Goal: Information Seeking & Learning: Learn about a topic

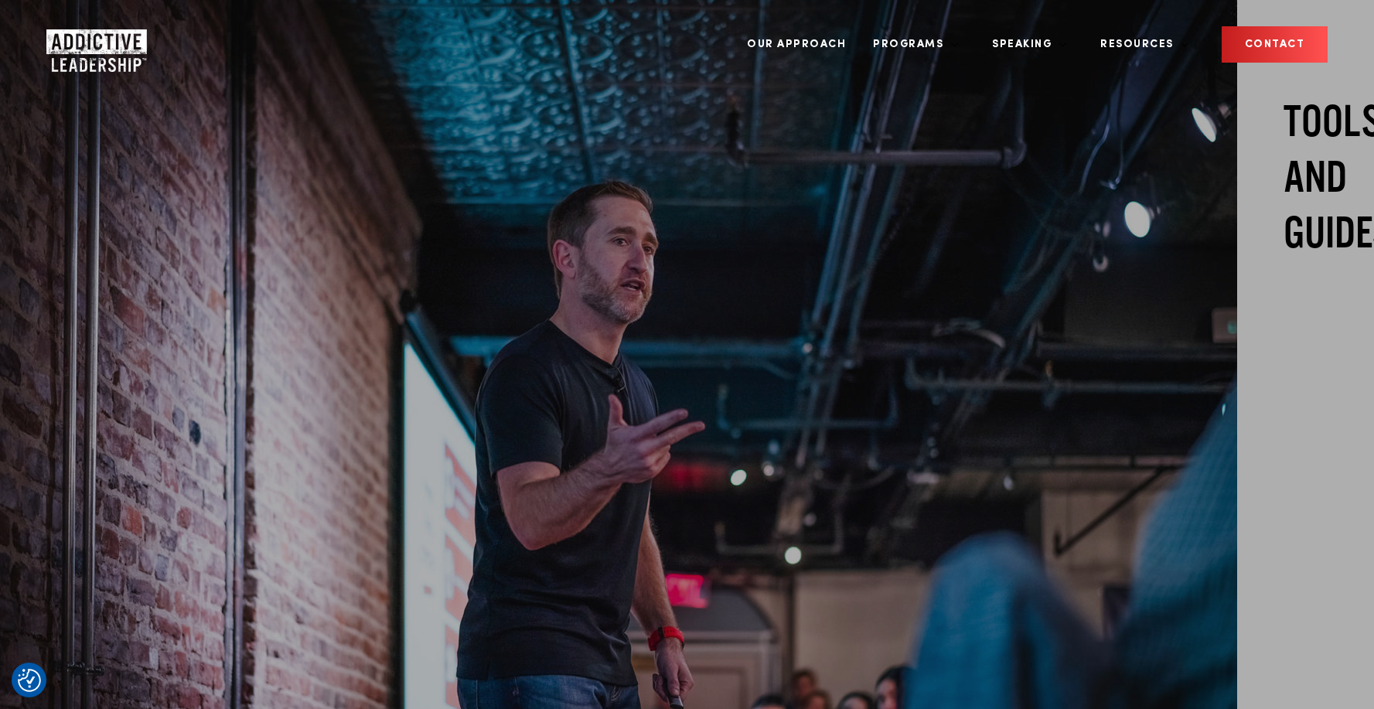
click at [87, 50] on img "Company Logo" at bounding box center [96, 50] width 101 height 43
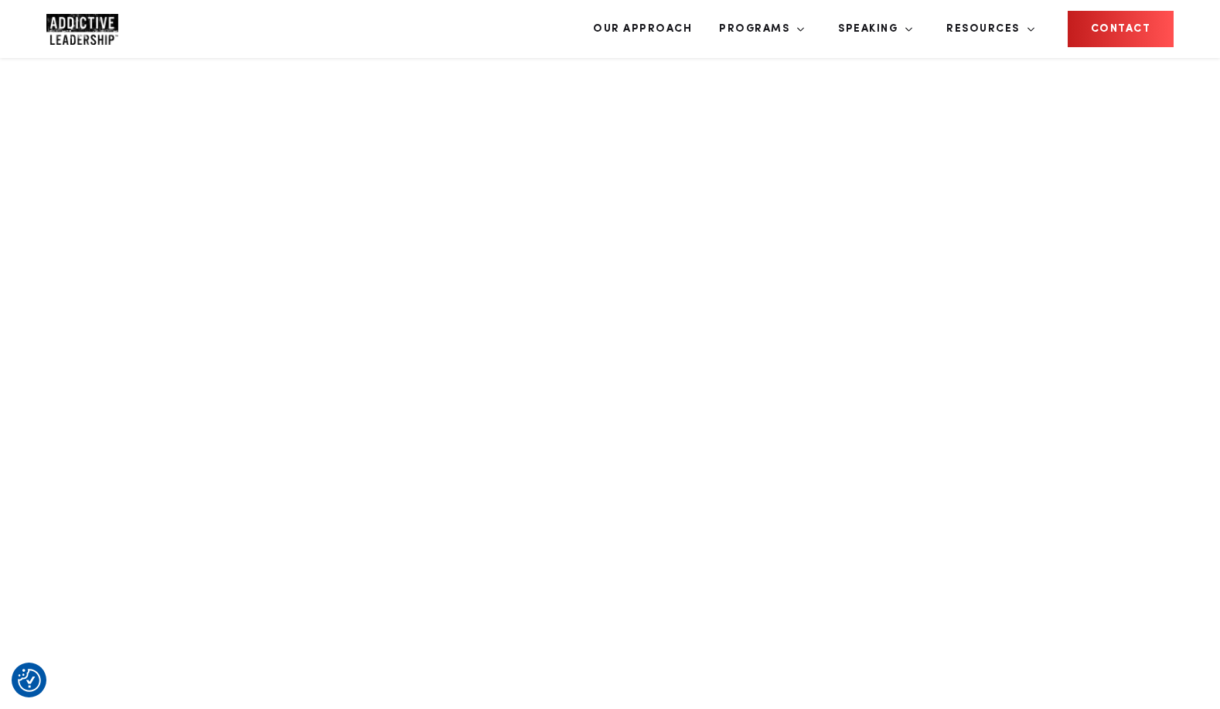
scroll to position [989, 0]
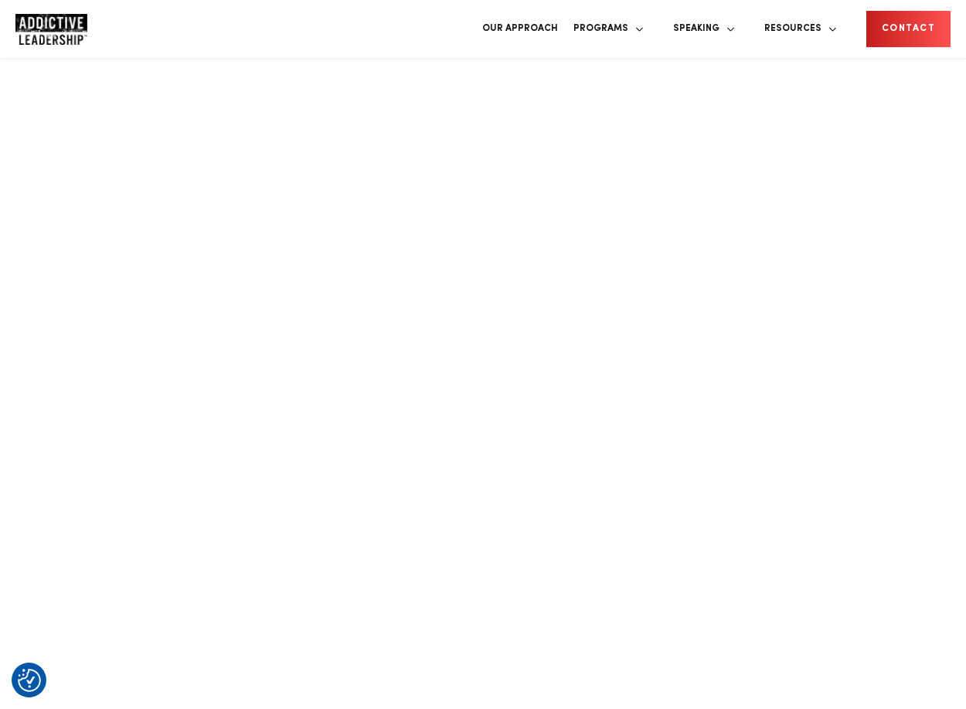
scroll to position [1244, 0]
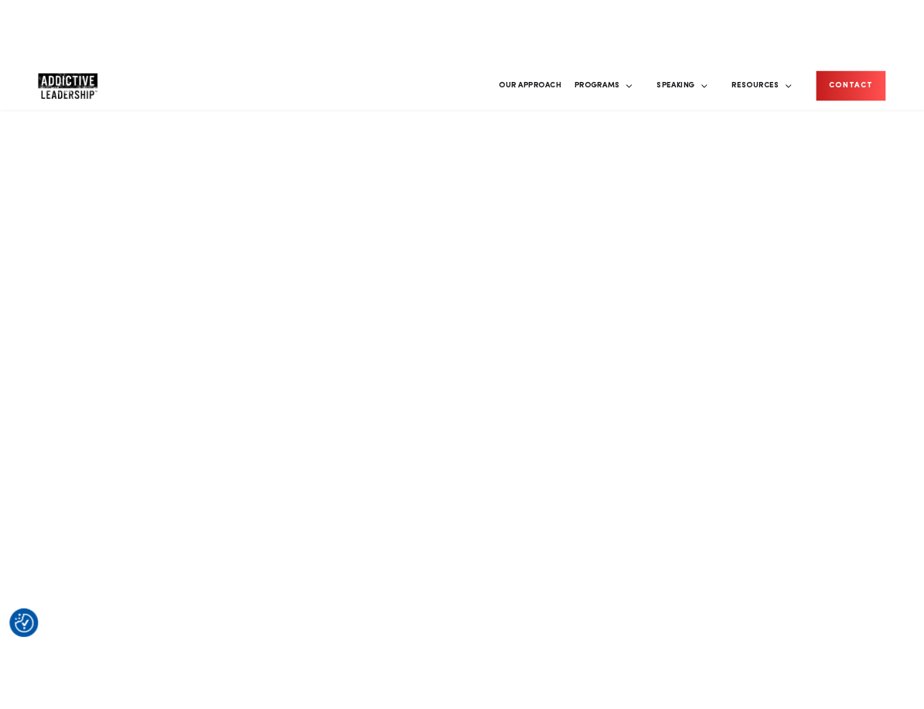
scroll to position [1483, 0]
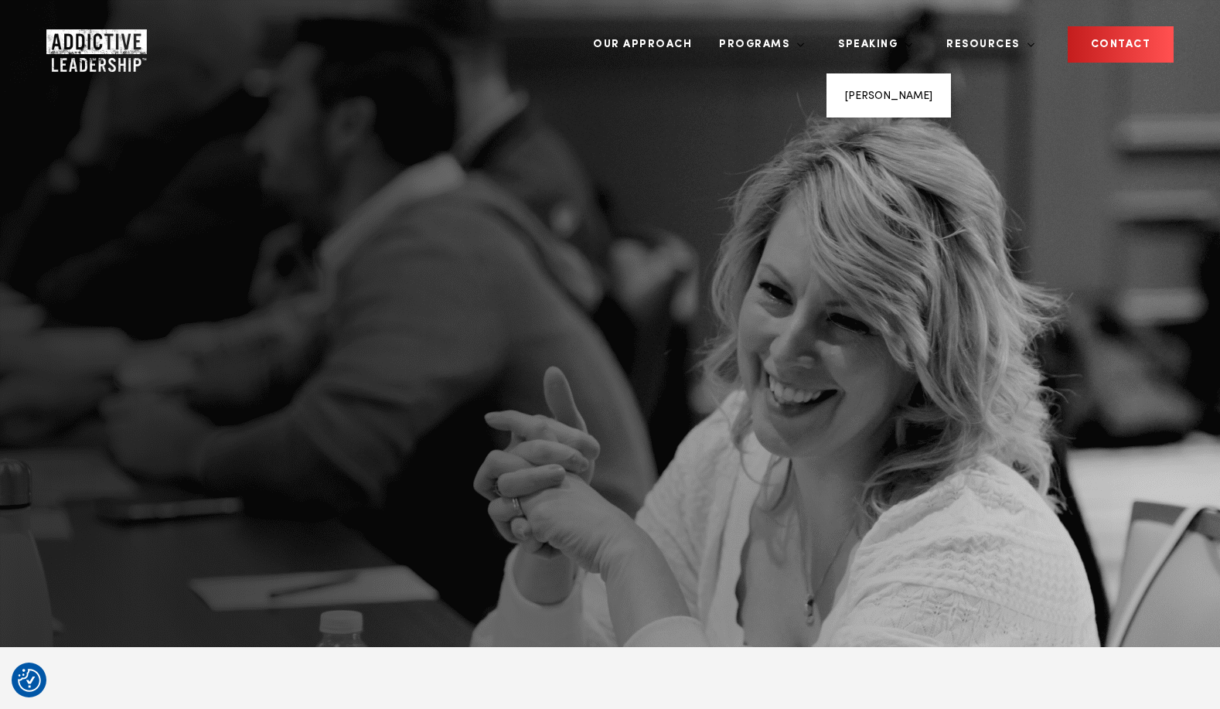
click at [919, 90] on li "Michael Brody-Waite" at bounding box center [888, 95] width 87 height 21
click at [917, 94] on link "Michael Brody-Waite" at bounding box center [888, 95] width 87 height 11
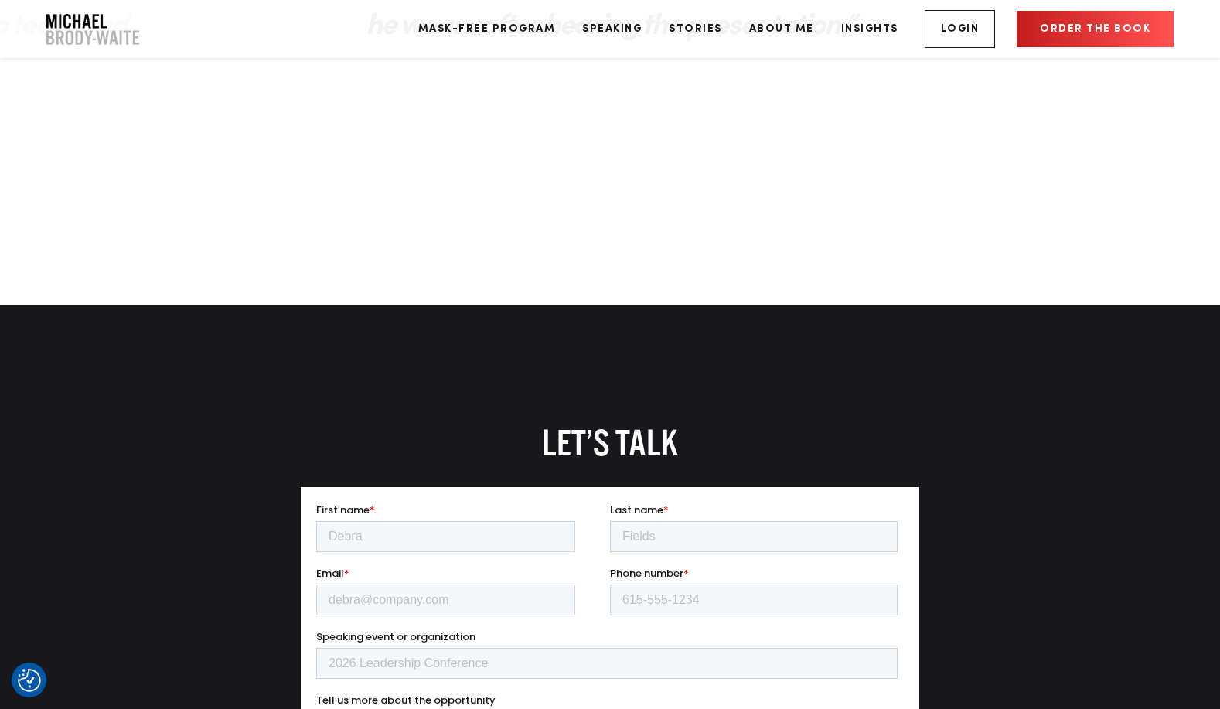
scroll to position [3240, 0]
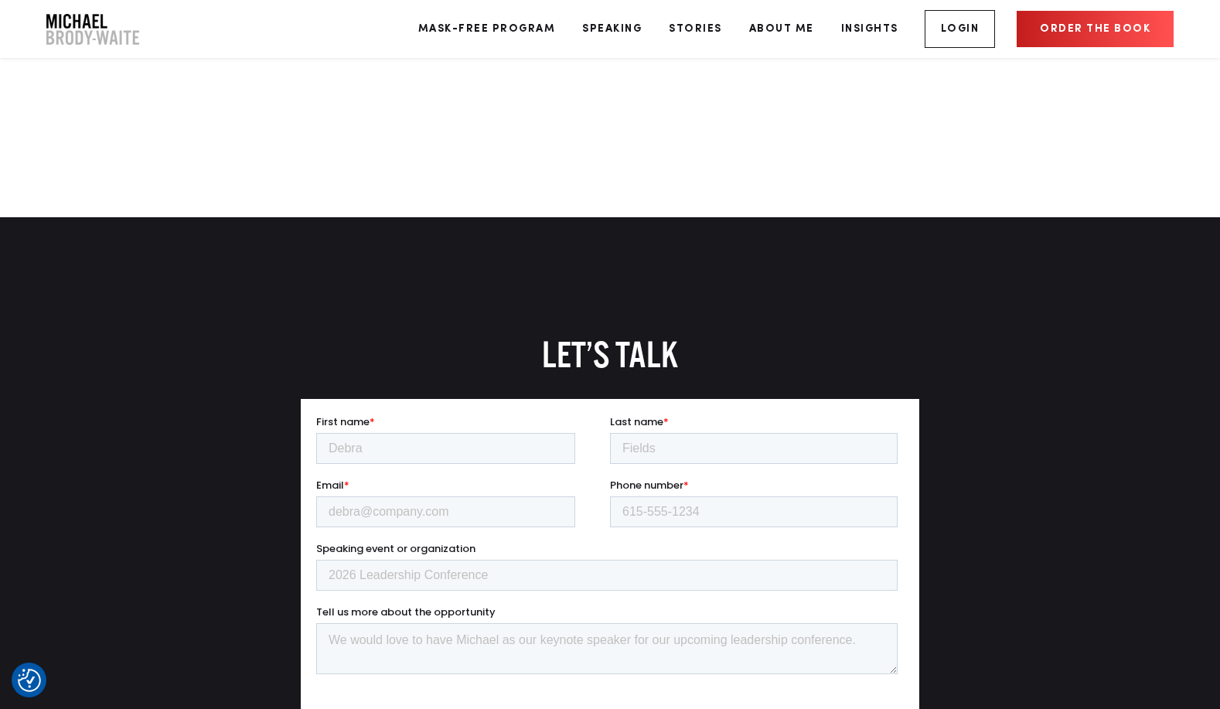
click at [92, 32] on img "Company Logo" at bounding box center [92, 29] width 93 height 31
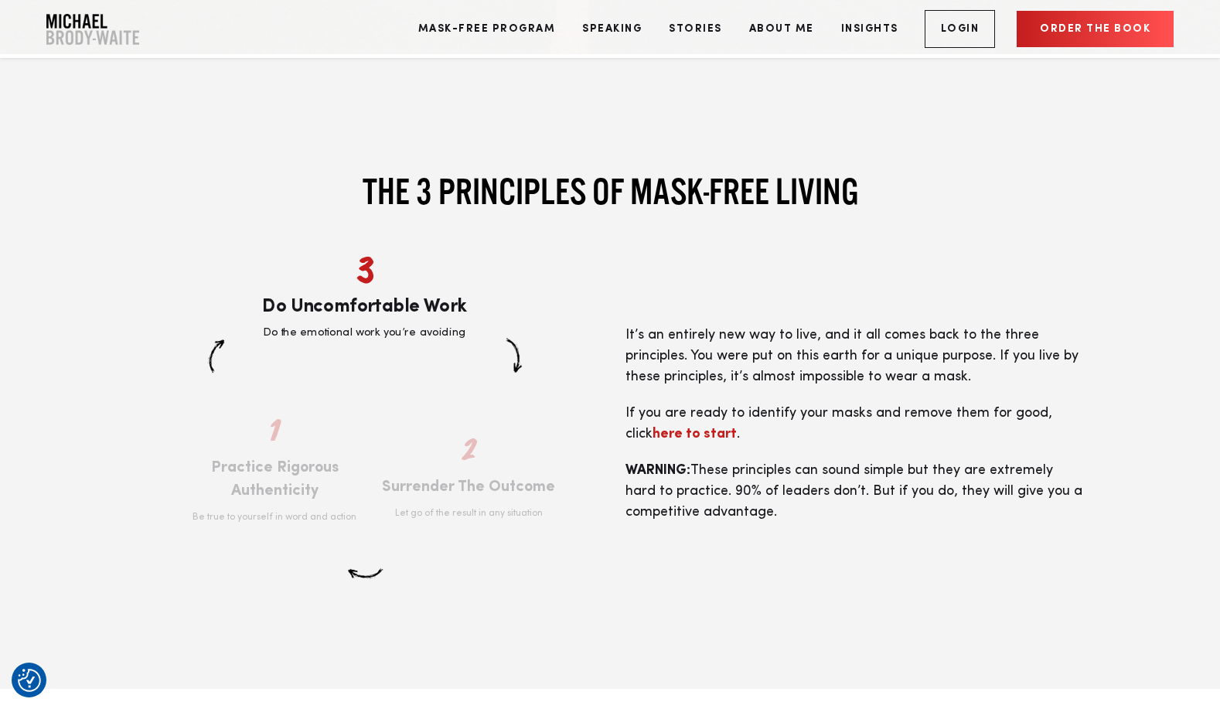
scroll to position [2810, 0]
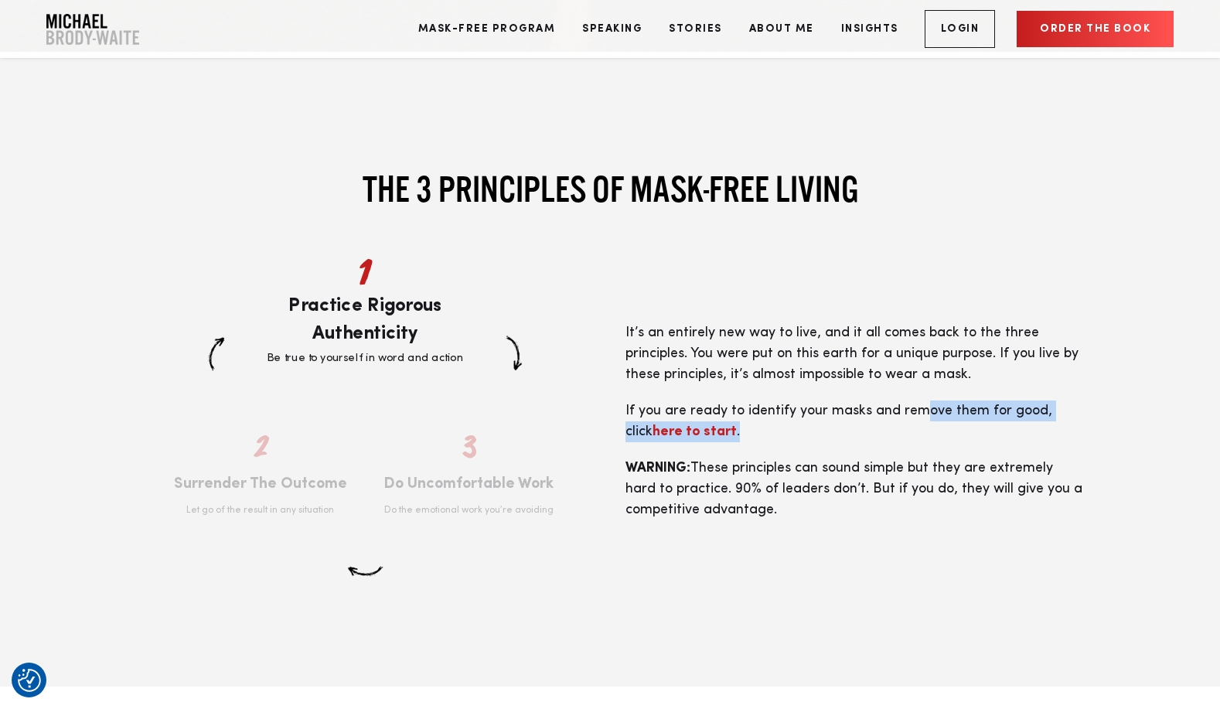
drag, startPoint x: 730, startPoint y: 387, endPoint x: 922, endPoint y: 365, distance: 193.7
click at [921, 401] on p "If you are ready to identify your masks and remove them for good, click here to…" at bounding box center [855, 422] width 460 height 42
drag, startPoint x: 922, startPoint y: 368, endPoint x: 763, endPoint y: 384, distance: 160.1
click at [767, 401] on p "If you are ready to identify your masks and remove them for good, click here to…" at bounding box center [855, 422] width 460 height 42
click at [781, 516] on div "1 Practice Rigorous Authenticity Be true to yourself in word and action 2 Surre…" at bounding box center [610, 421] width 982 height 298
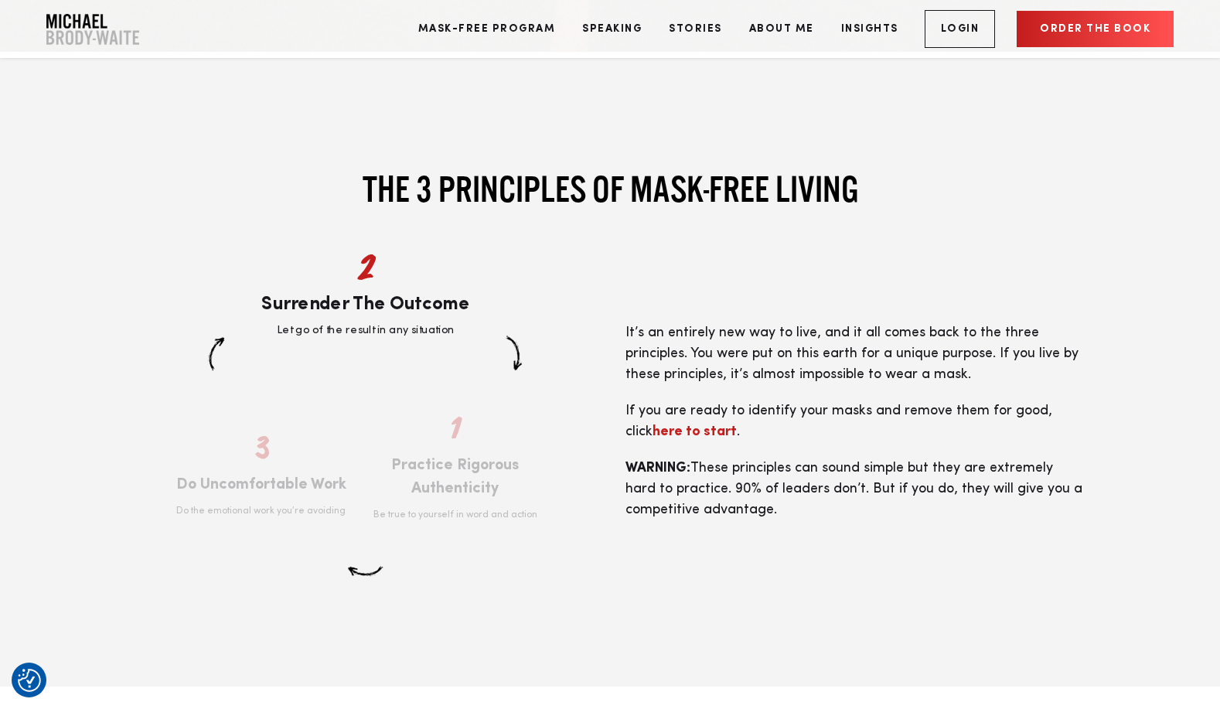
drag, startPoint x: 462, startPoint y: 431, endPoint x: 452, endPoint y: 395, distance: 37.0
click at [452, 396] on div at bounding box center [365, 421] width 298 height 298
click at [452, 395] on div at bounding box center [365, 421] width 298 height 298
click at [298, 427] on div at bounding box center [365, 421] width 298 height 298
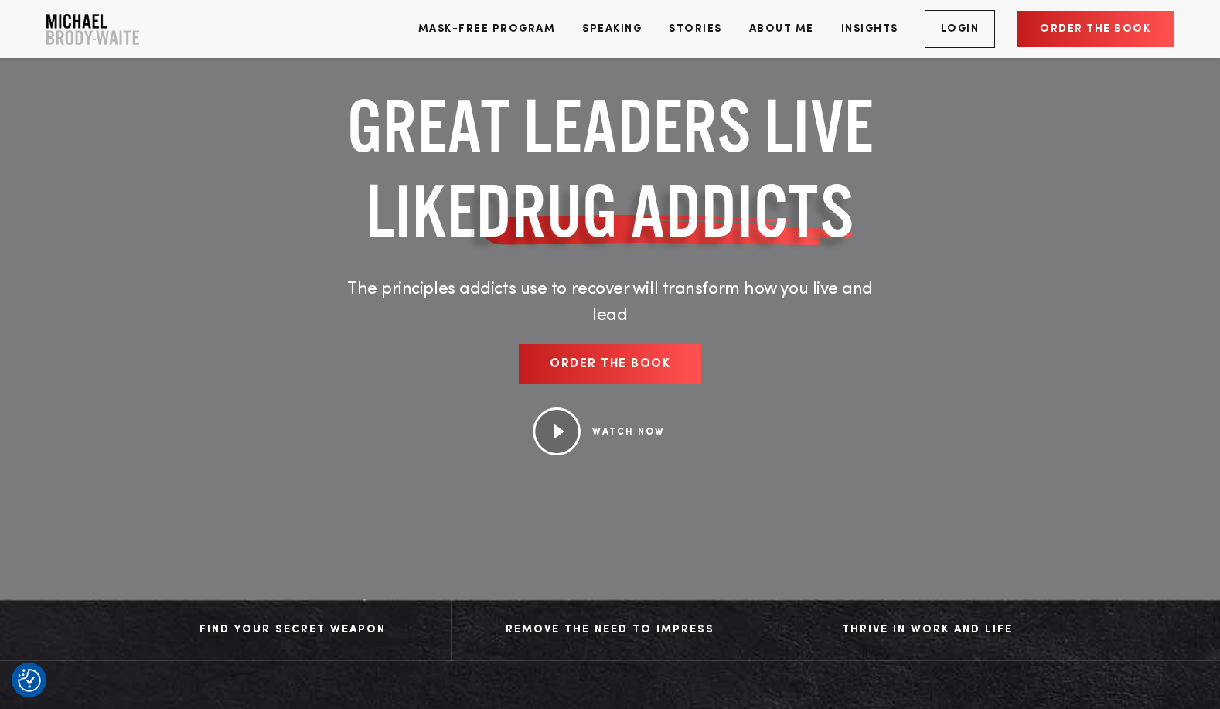
scroll to position [0, 0]
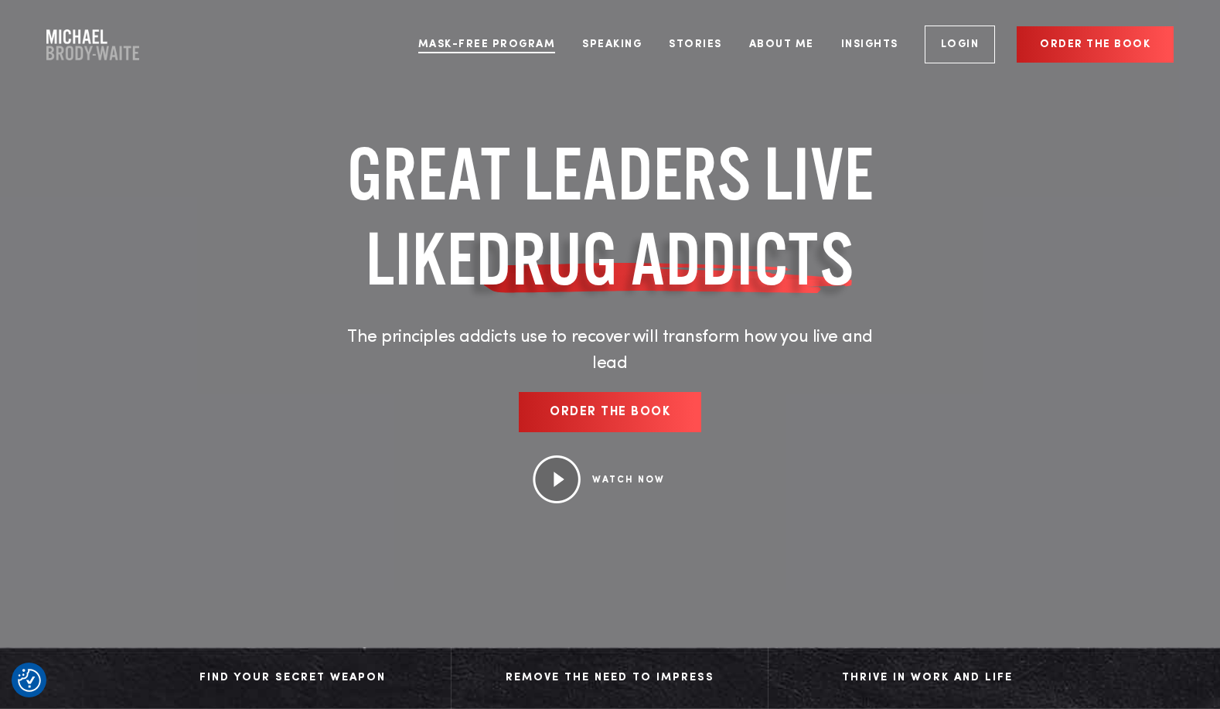
click at [462, 36] on link "Mask-Free Program" at bounding box center [487, 44] width 161 height 58
click at [598, 41] on link "Speaking" at bounding box center [612, 44] width 83 height 58
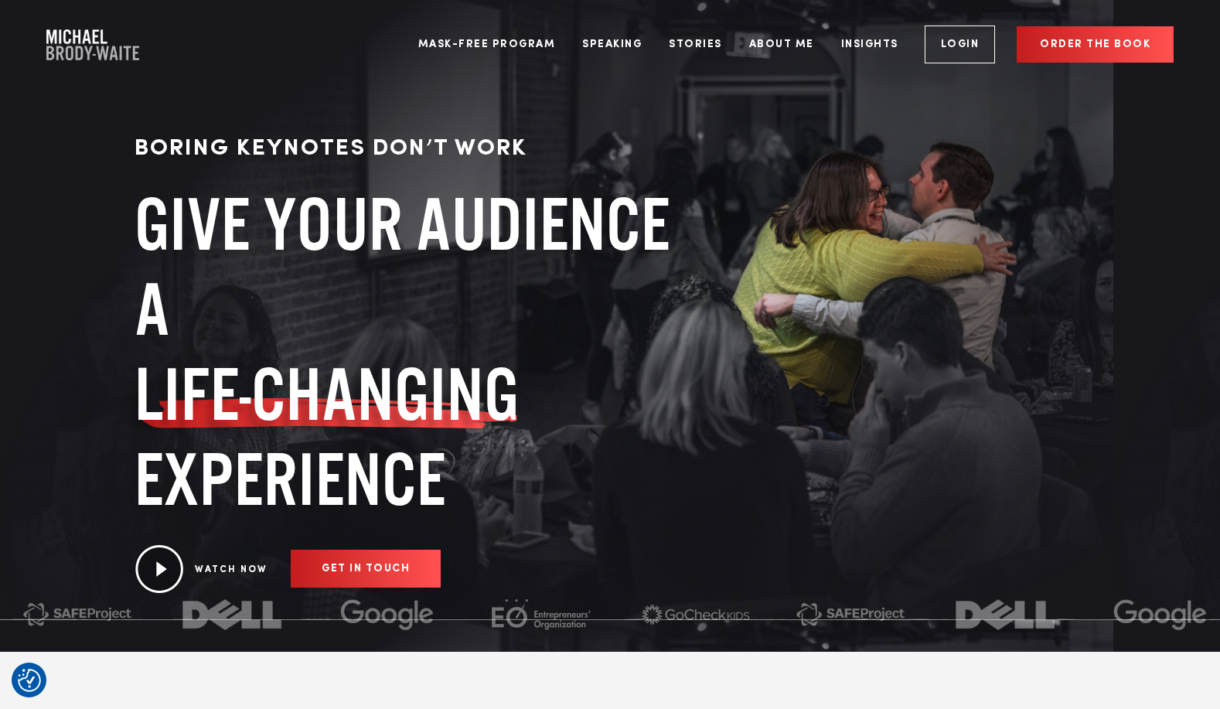
click at [2, 312] on div "BORING KEYNOTES DON’T WORK GIVE YOUR AUDIENCE A LIFE-CHANGING EXPERIENCE WATCH …" at bounding box center [610, 326] width 1220 height 652
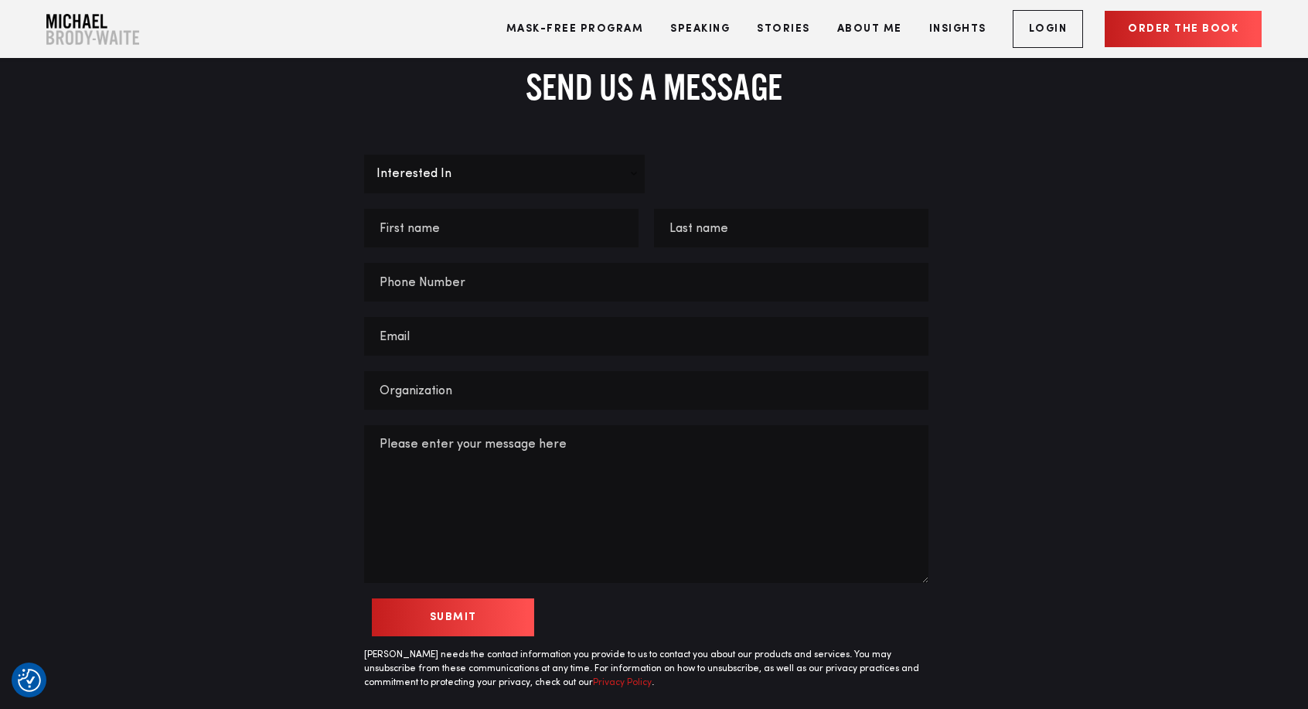
scroll to position [6264, 0]
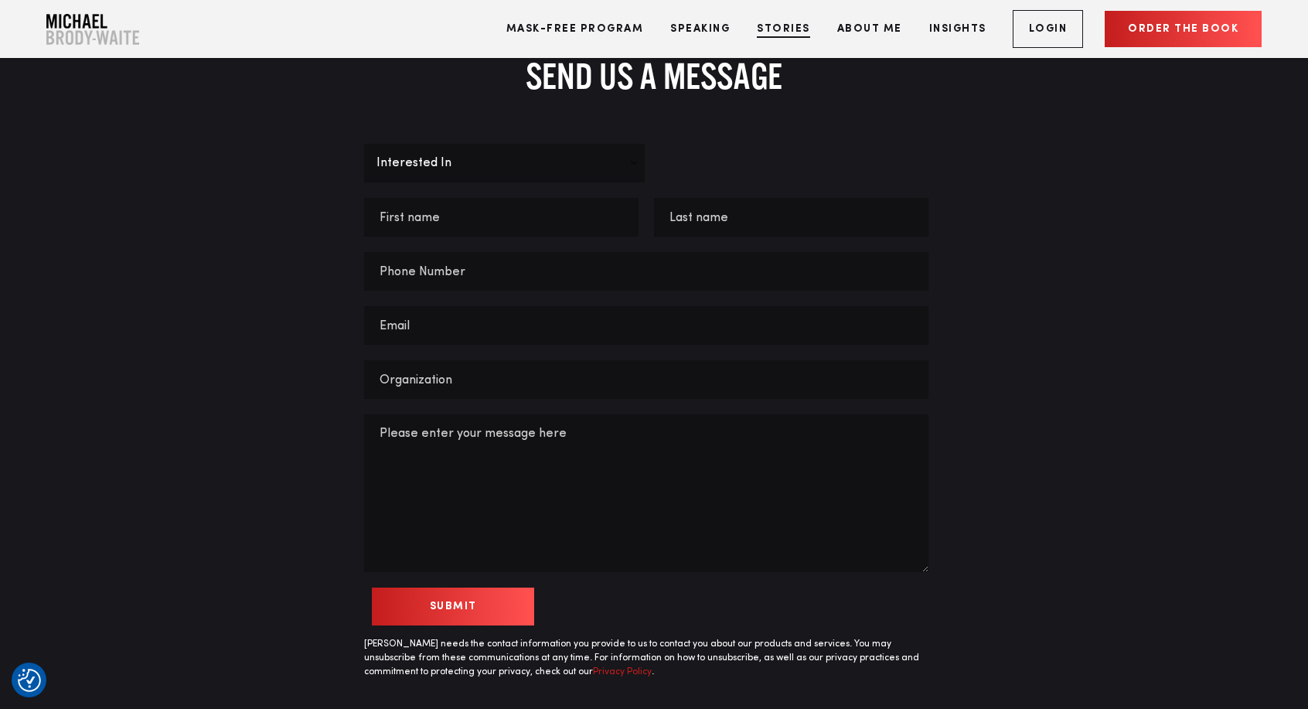
click at [779, 26] on link "Stories" at bounding box center [783, 29] width 77 height 58
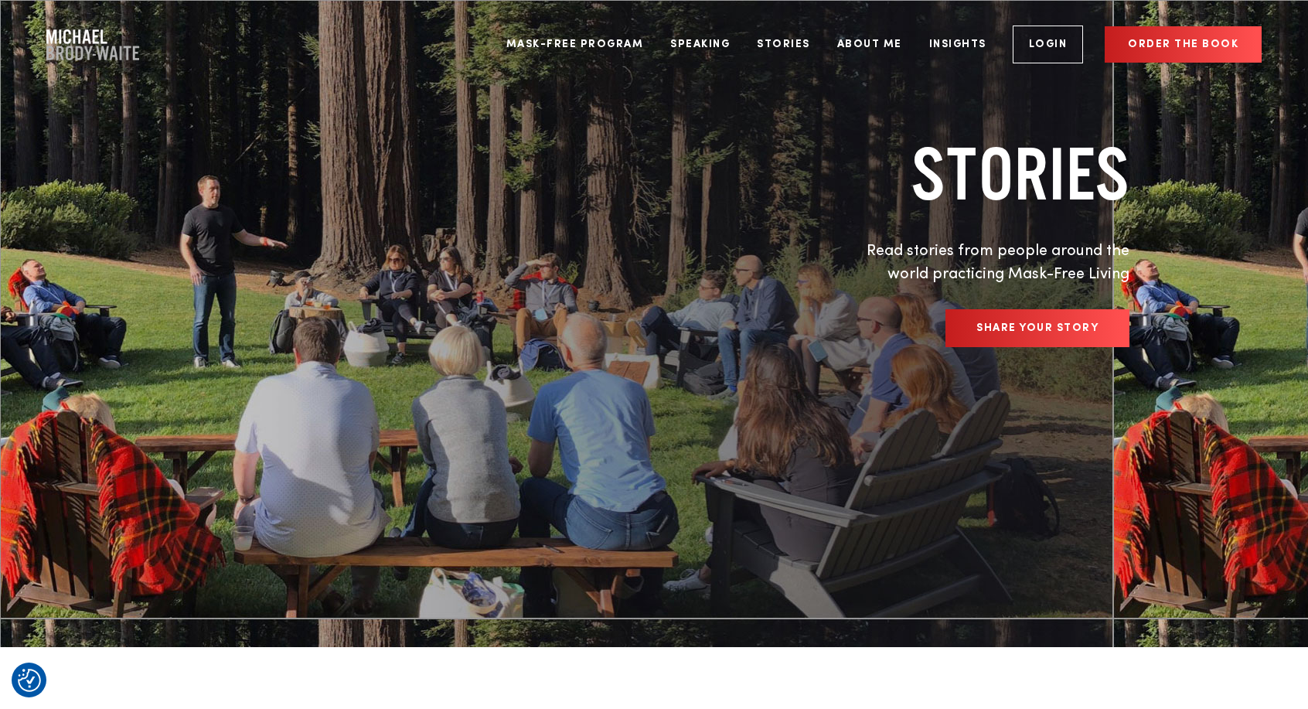
drag, startPoint x: 1109, startPoint y: 617, endPoint x: 1162, endPoint y: 613, distance: 53.5
click at [1162, 613] on div "STORIES Read stories from people around the world practicing Mask-Free Living S…" at bounding box center [654, 323] width 1308 height 647
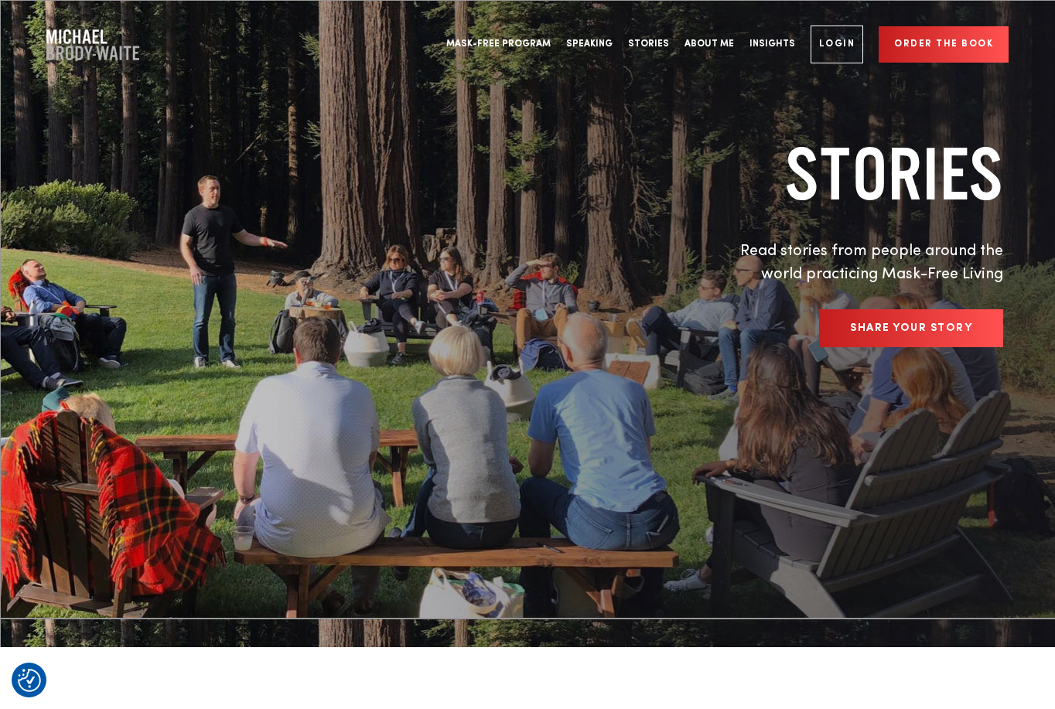
click at [653, 309] on div "SHARE YOUR STORY" at bounding box center [728, 328] width 549 height 38
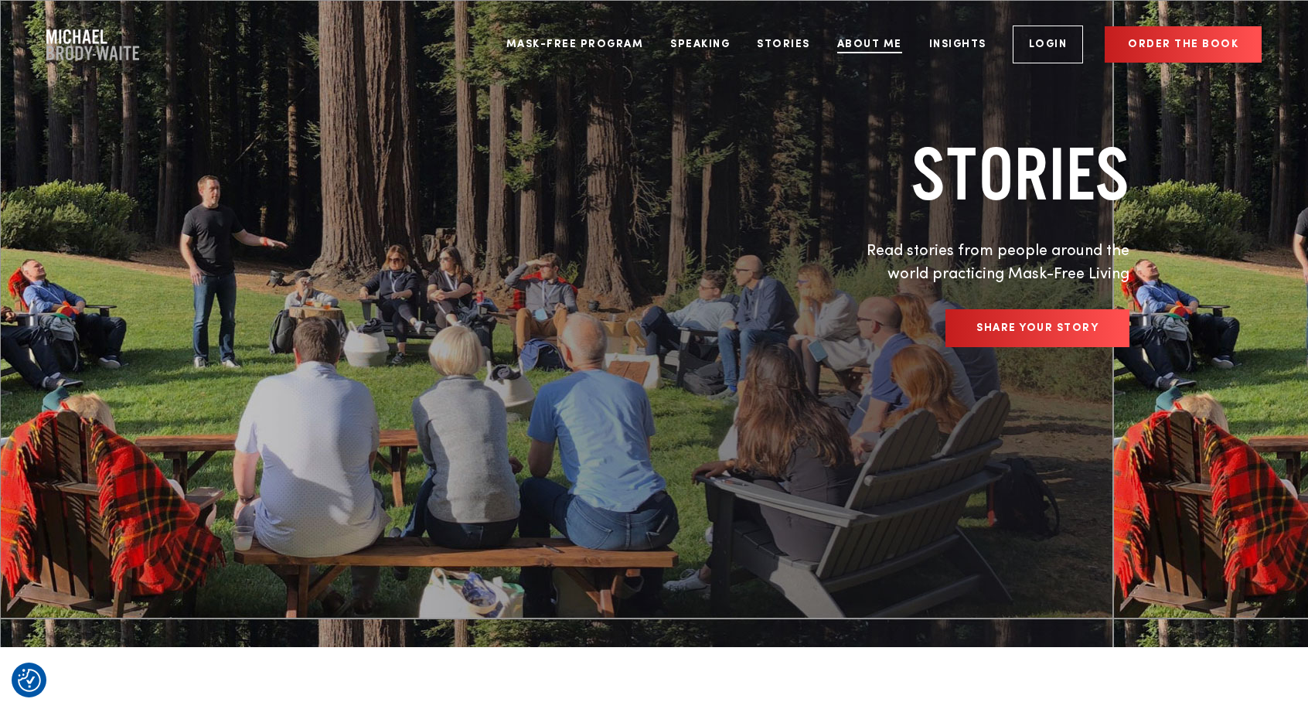
click at [871, 54] on link "About Me" at bounding box center [870, 44] width 88 height 58
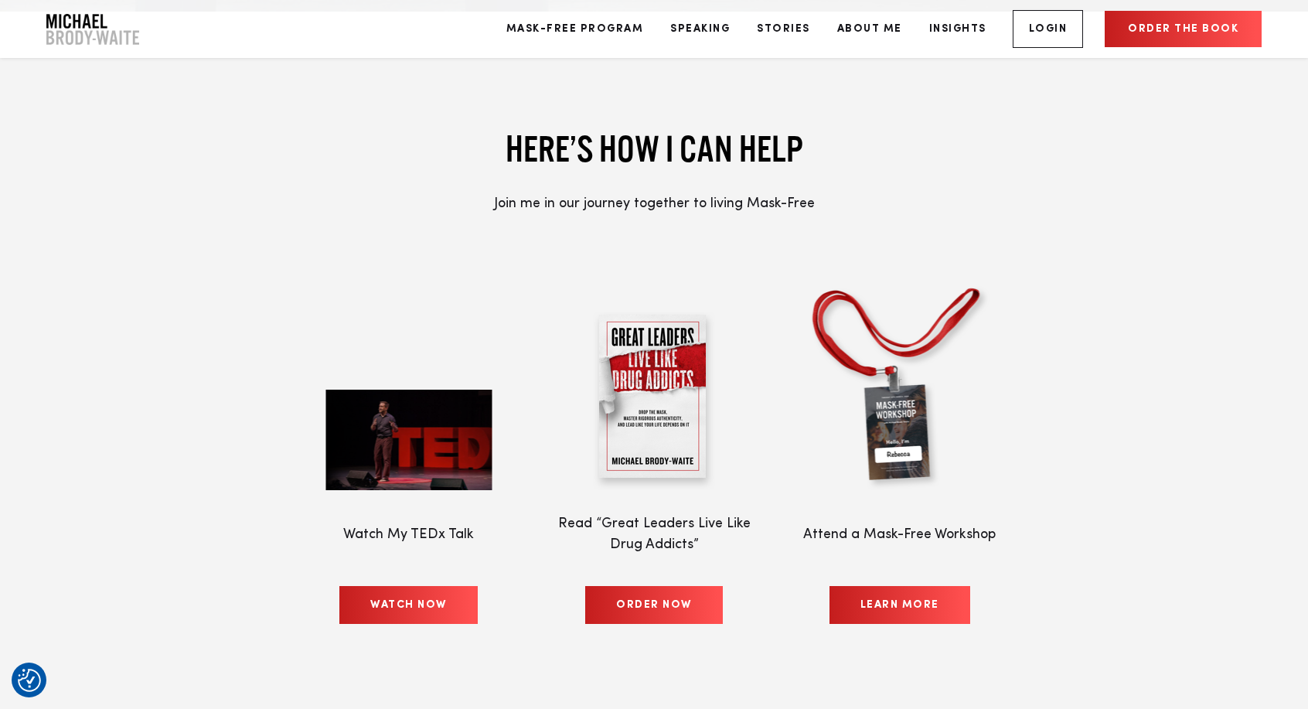
scroll to position [7031, 0]
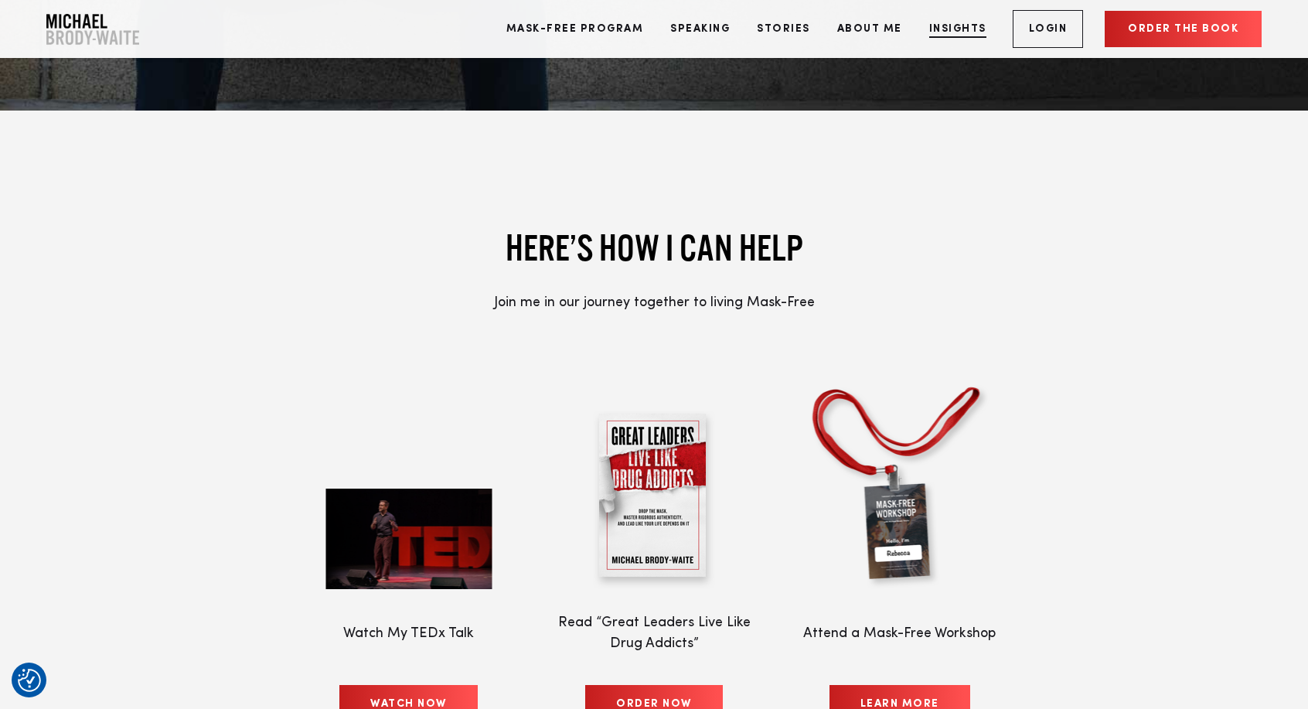
click at [942, 23] on link "Insights" at bounding box center [958, 29] width 80 height 58
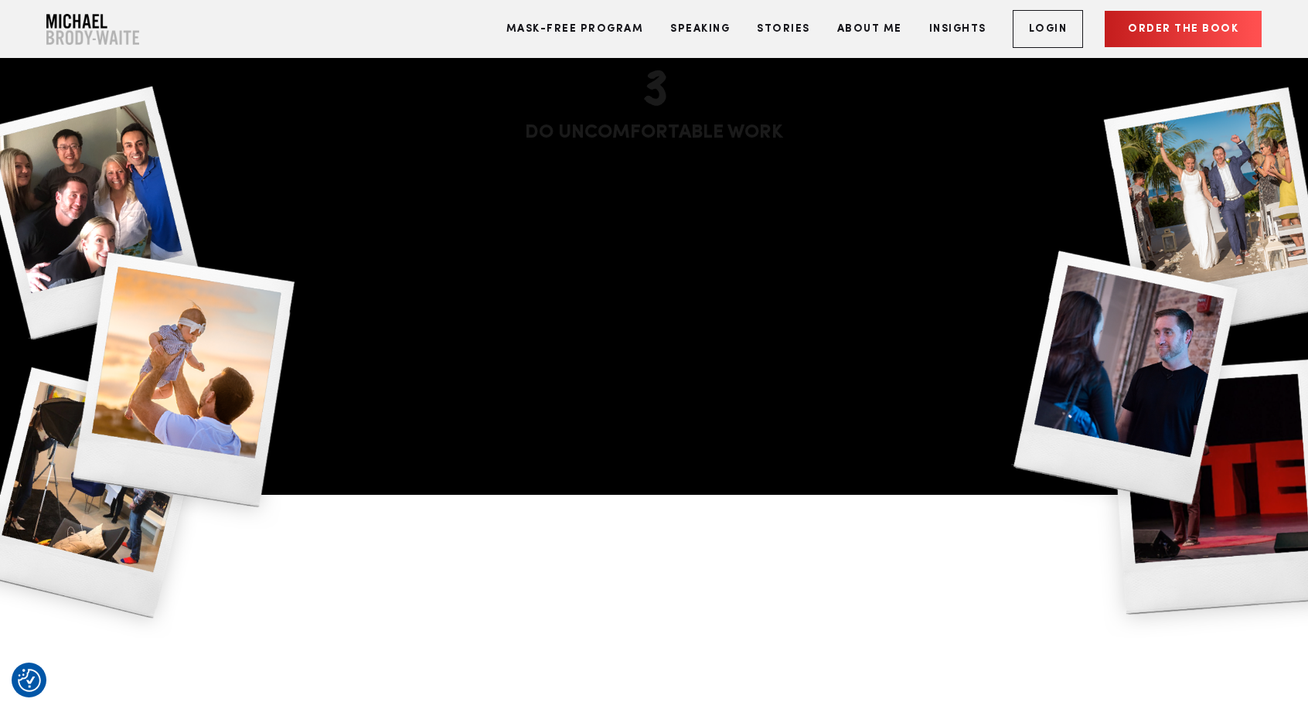
scroll to position [3262, 0]
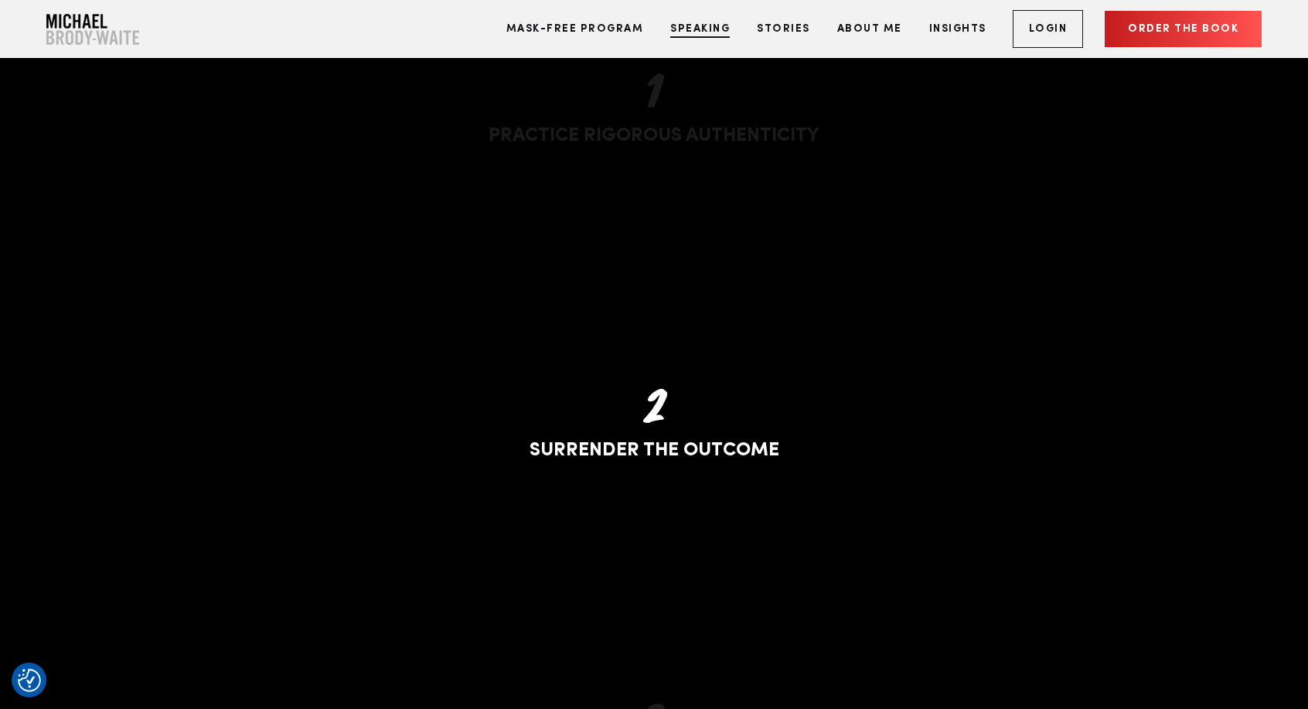
click at [697, 33] on link "Speaking" at bounding box center [700, 29] width 83 height 58
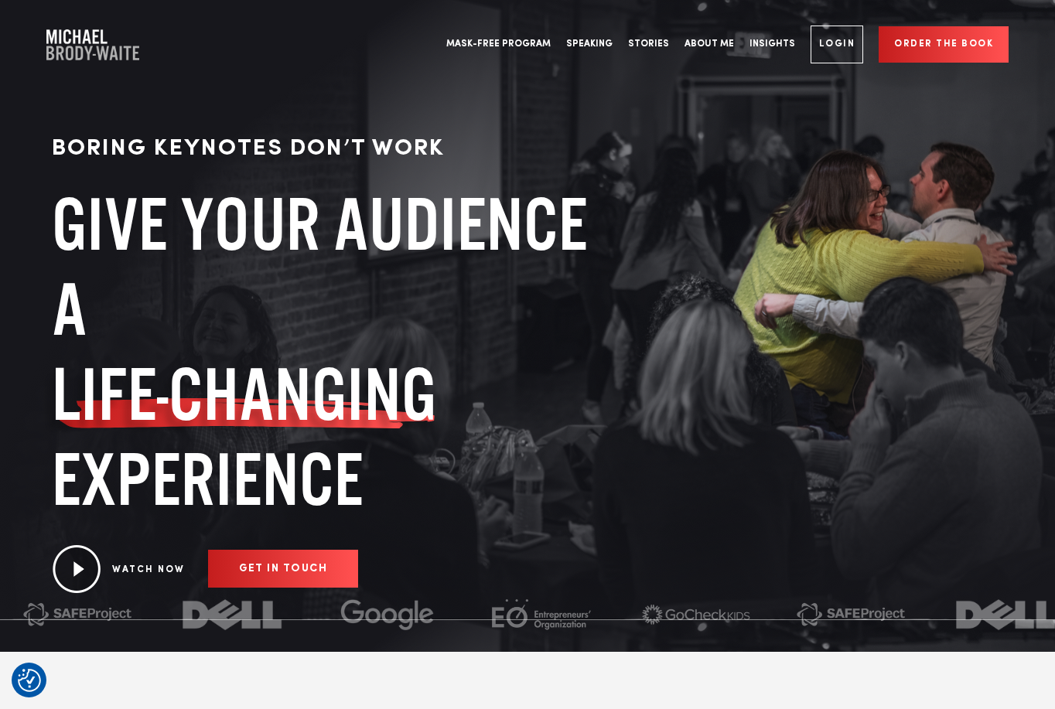
click at [858, 283] on div "BORING KEYNOTES DON’T WORK GIVE YOUR AUDIENCE A LIFE-CHANGING EXPERIENCE WATCH …" at bounding box center [527, 362] width 1044 height 462
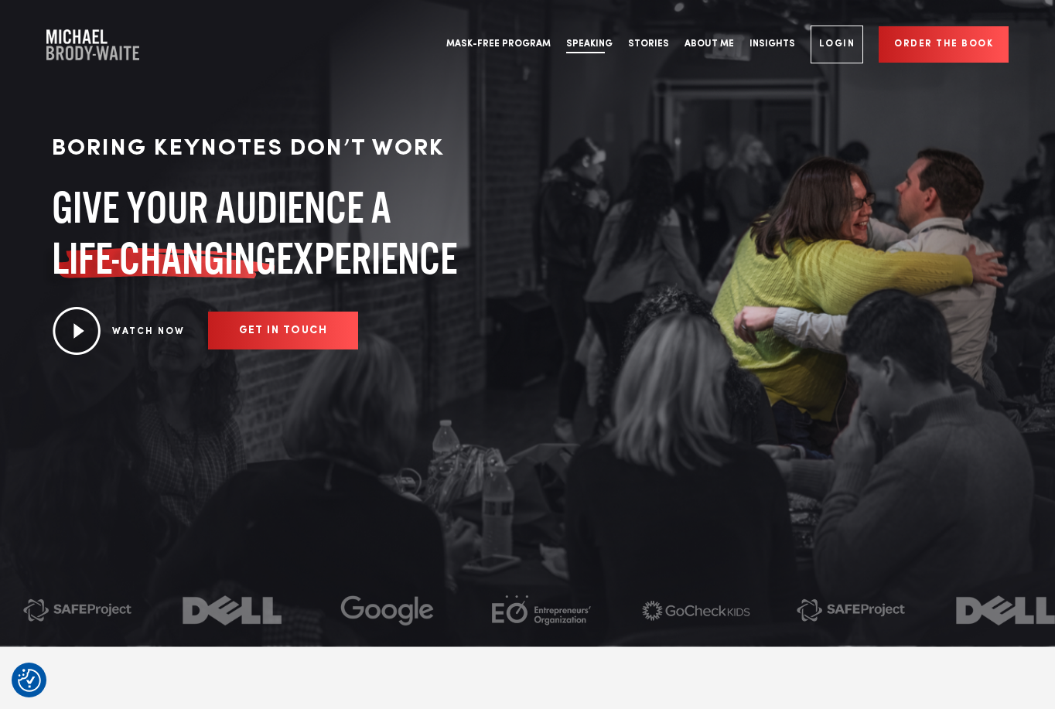
click at [620, 47] on link "Speaking" at bounding box center [589, 44] width 62 height 58
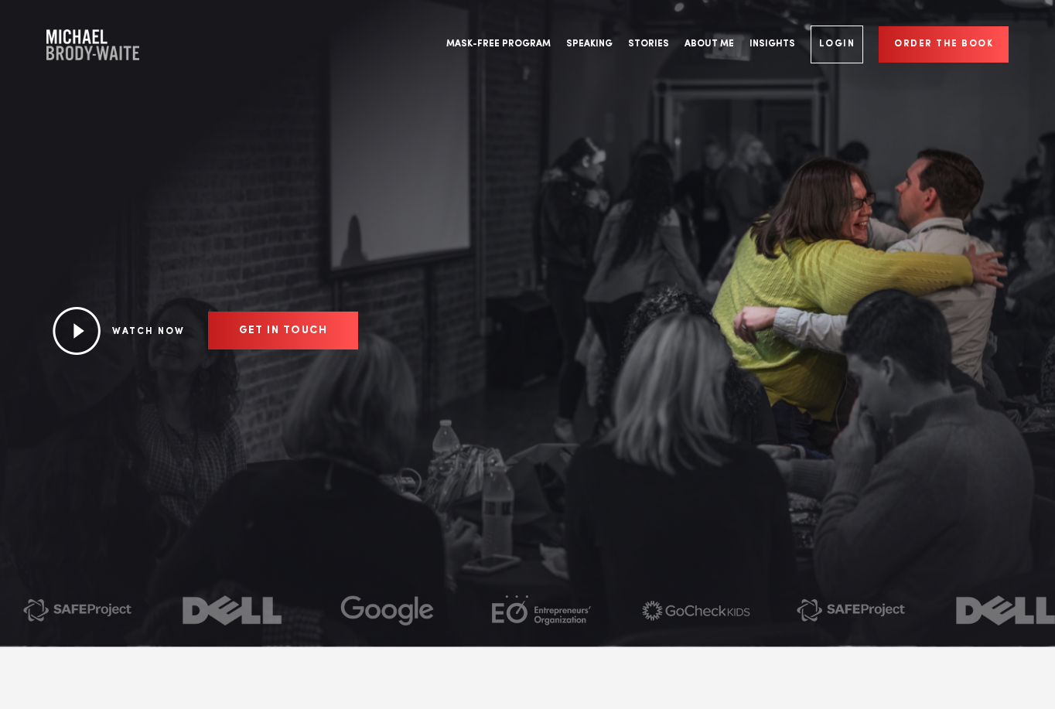
click at [658, 45] on link "Stories" at bounding box center [648, 44] width 56 height 58
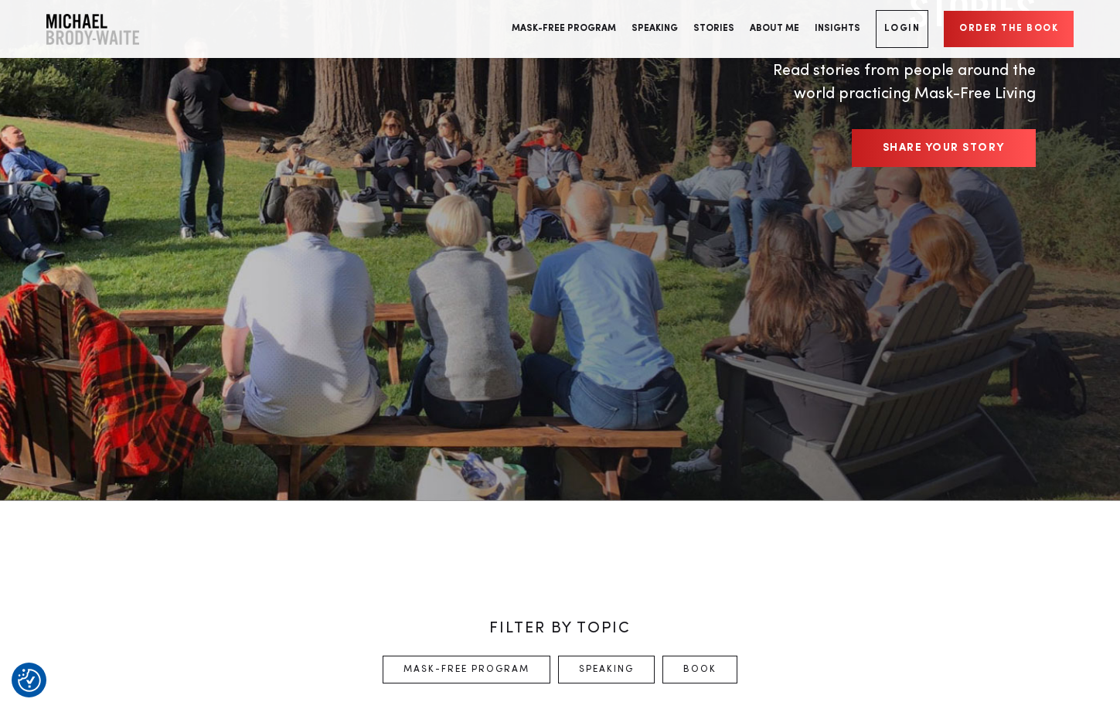
scroll to position [273, 0]
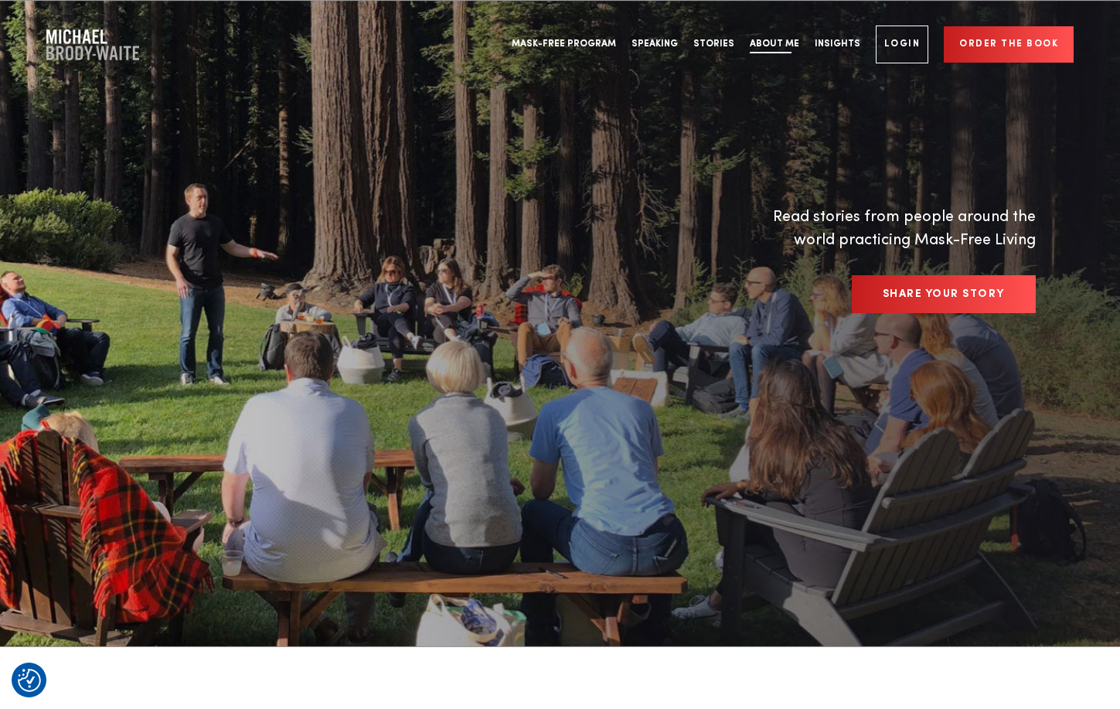
click at [780, 43] on link "About Me" at bounding box center [774, 44] width 65 height 58
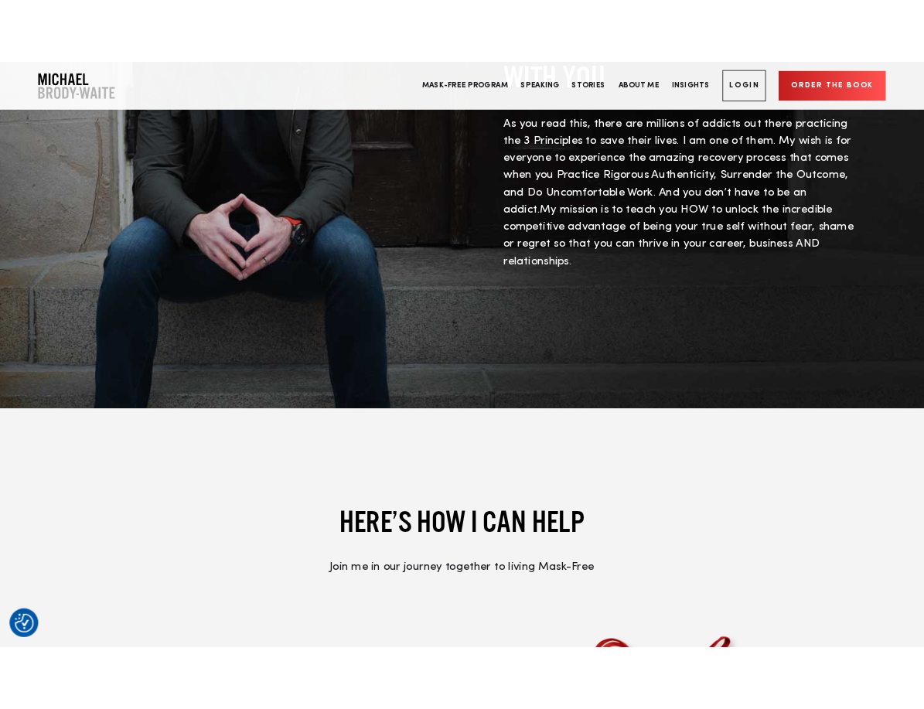
scroll to position [6798, 0]
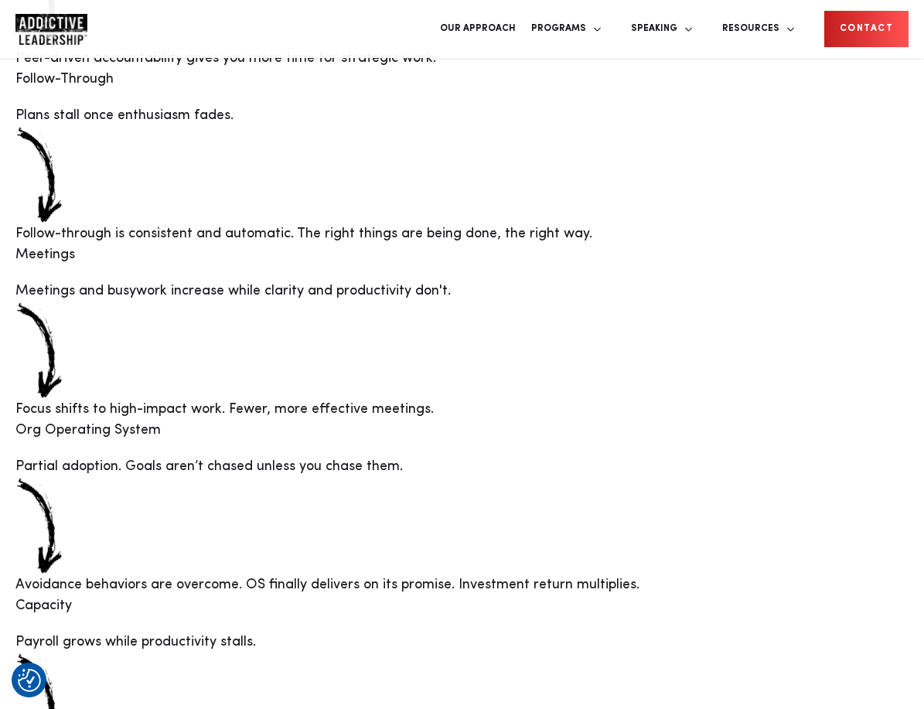
scroll to position [2891, 0]
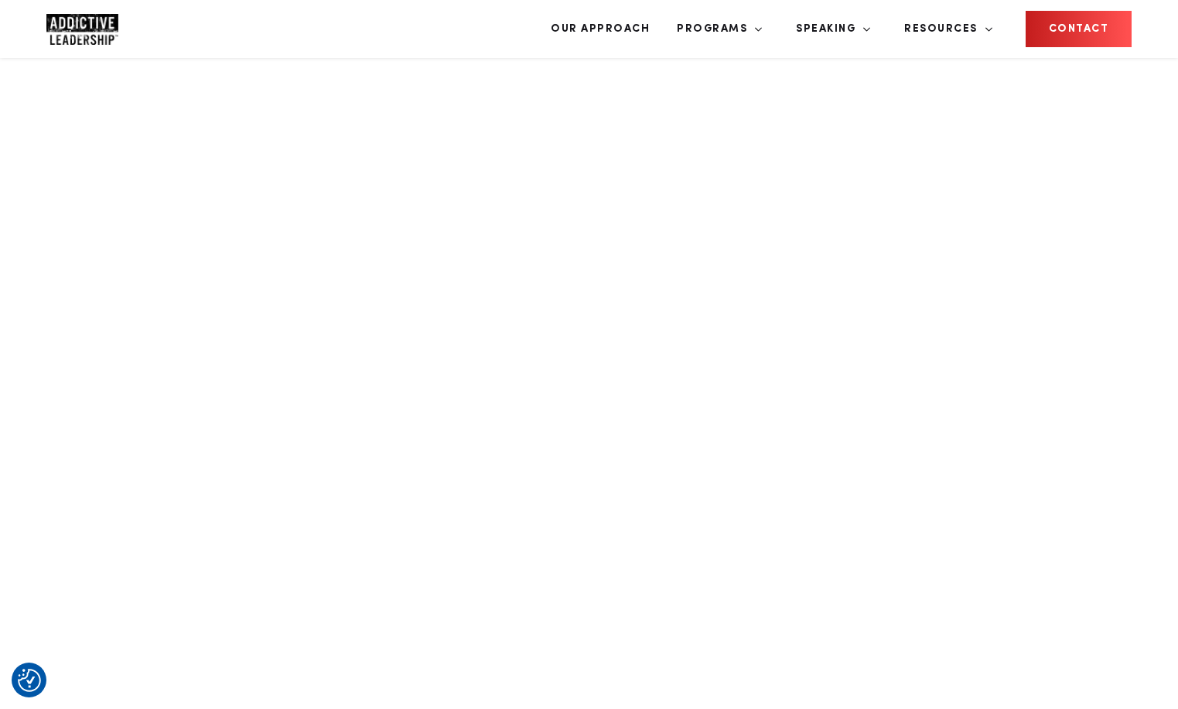
scroll to position [1965, 0]
drag, startPoint x: 268, startPoint y: 201, endPoint x: 768, endPoint y: 223, distance: 500.0
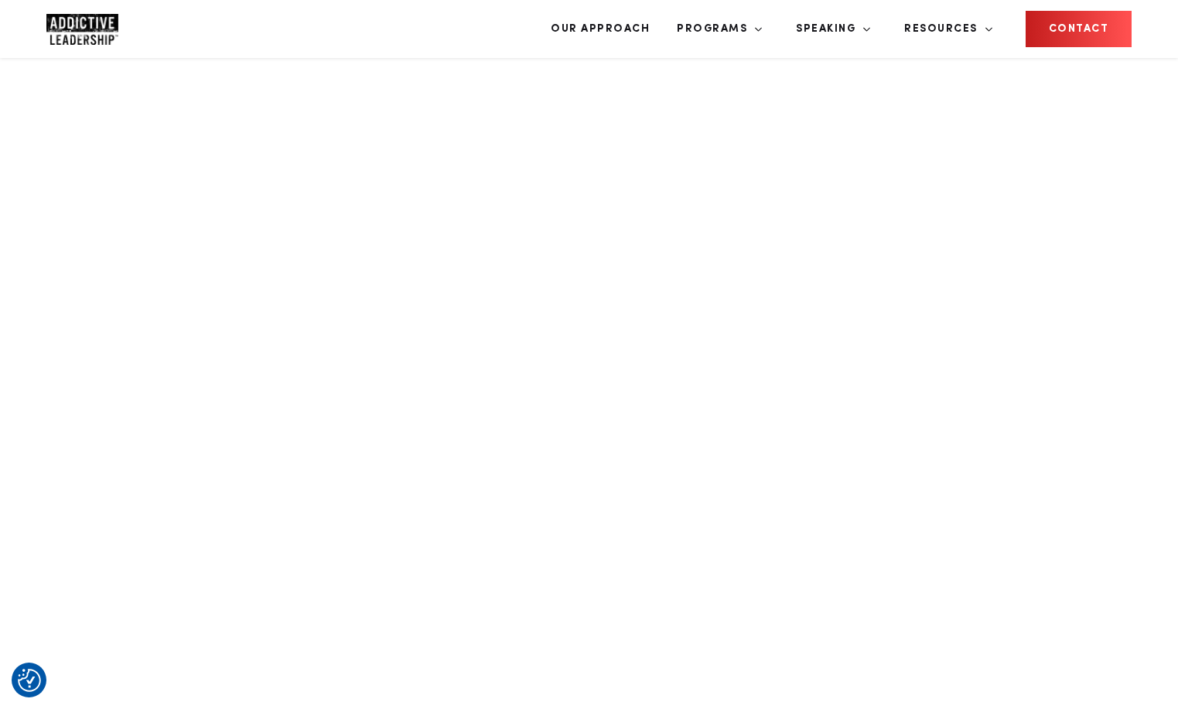
copy h3 "Free up capacity for your highest-priority work"
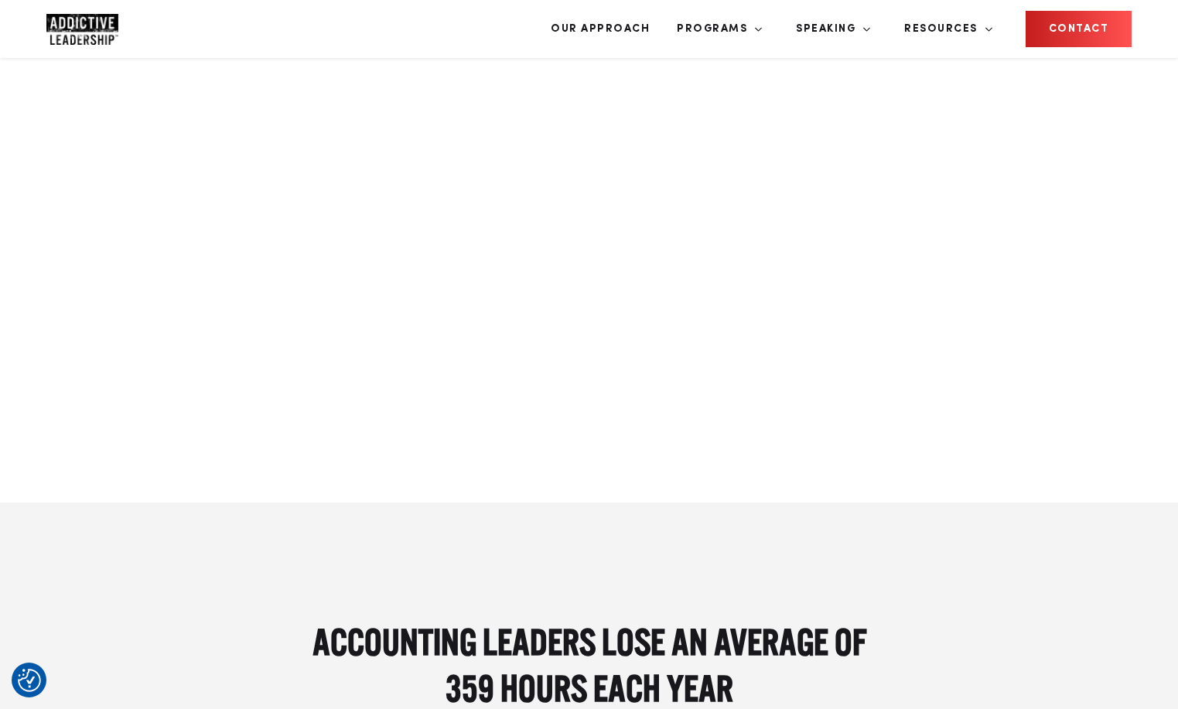
scroll to position [2016, 0]
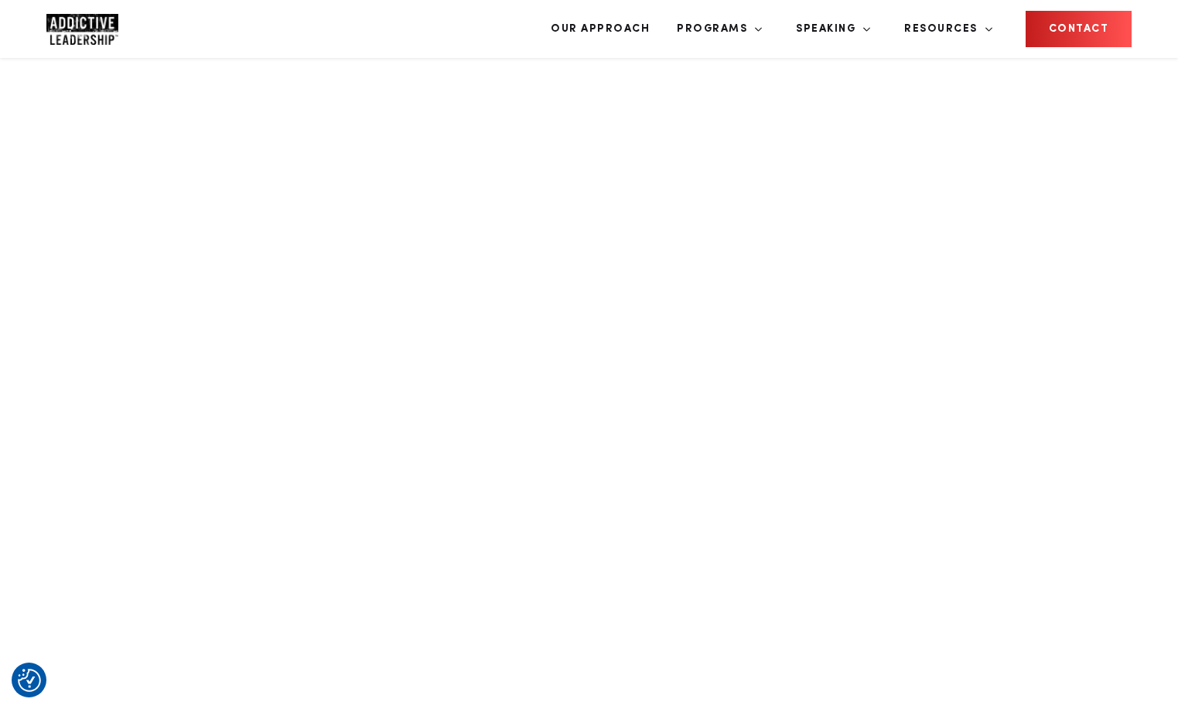
scroll to position [1712, 0]
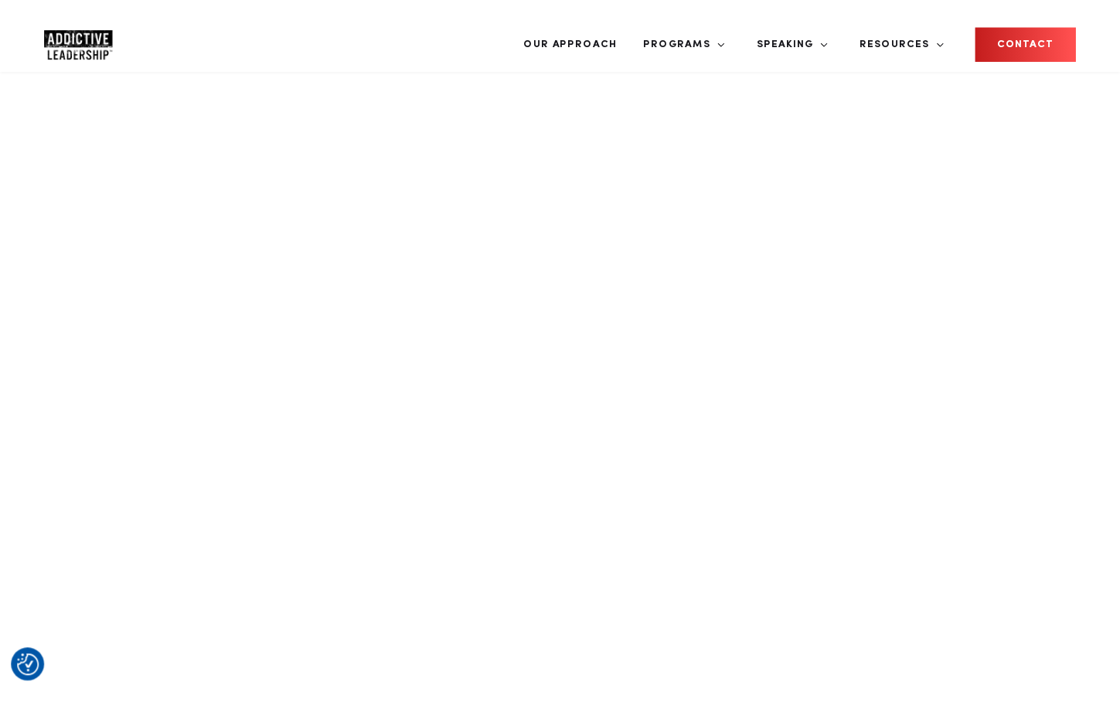
scroll to position [1836, 0]
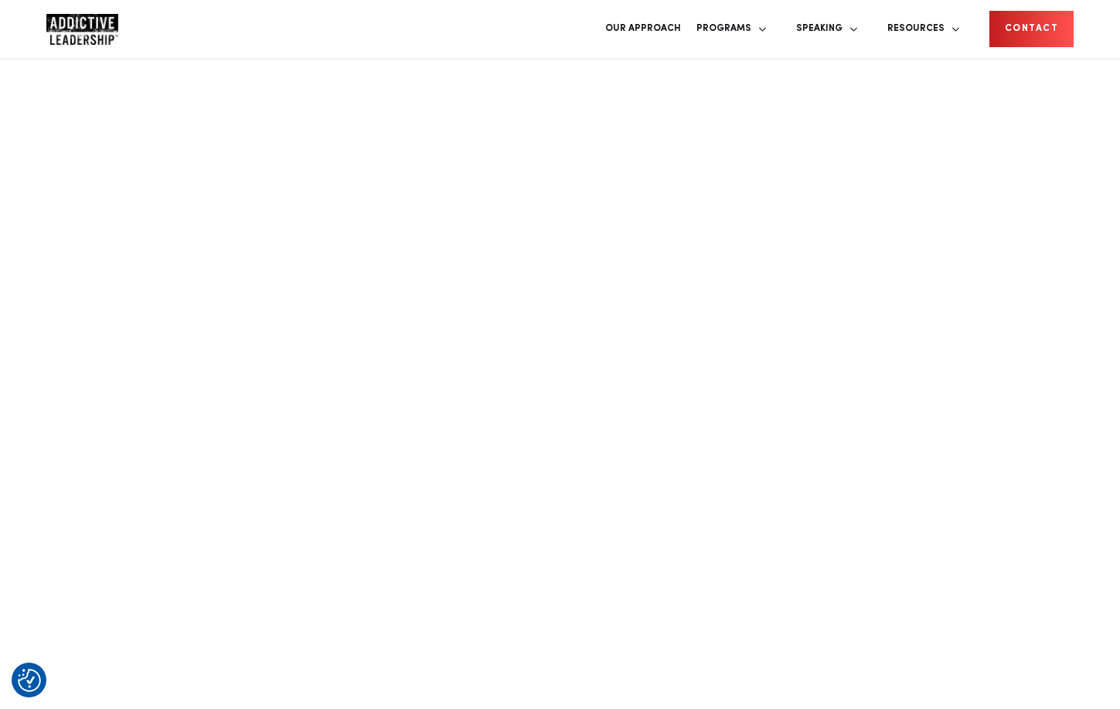
scroll to position [1777, 0]
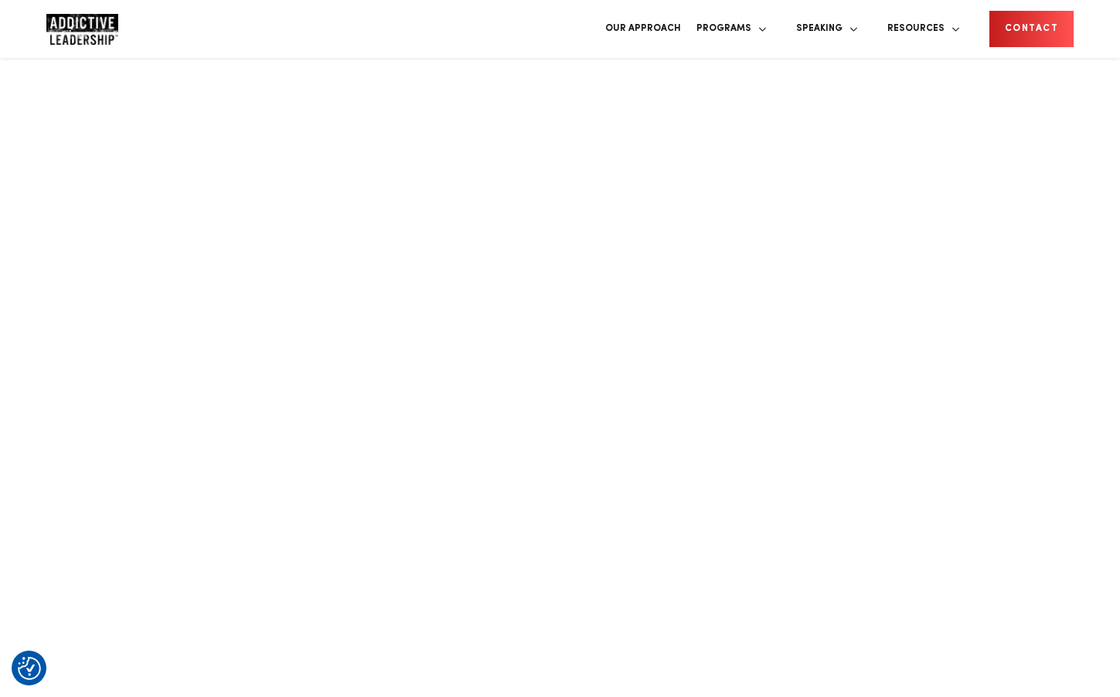
scroll to position [8169, 0]
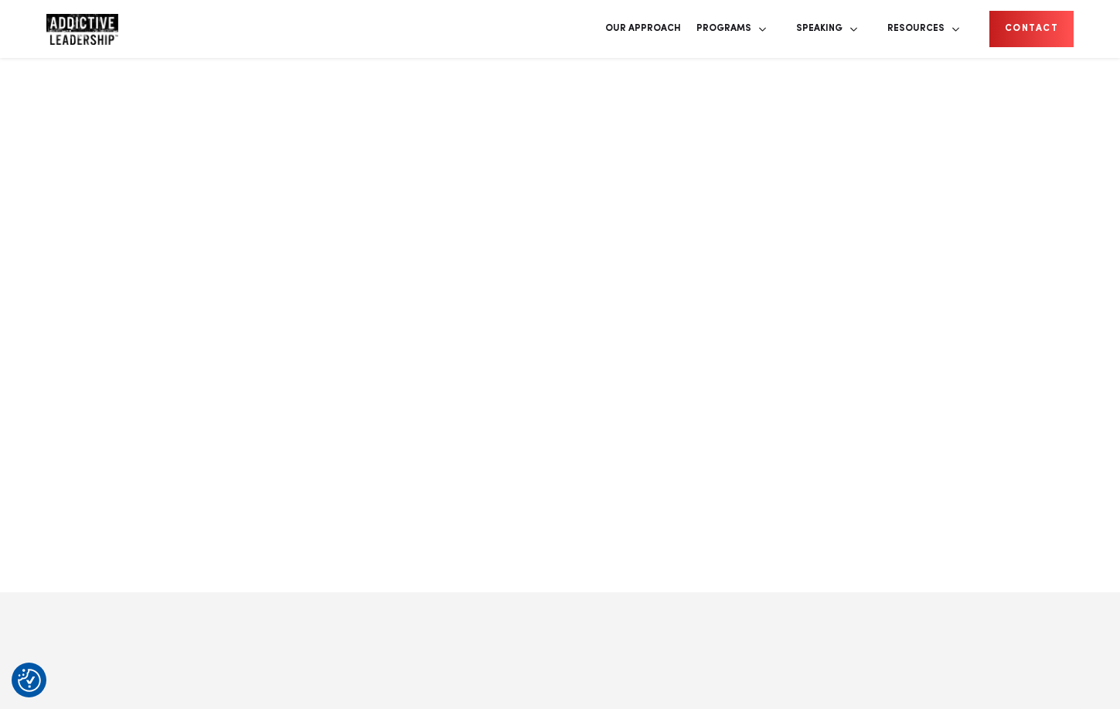
scroll to position [2091, 0]
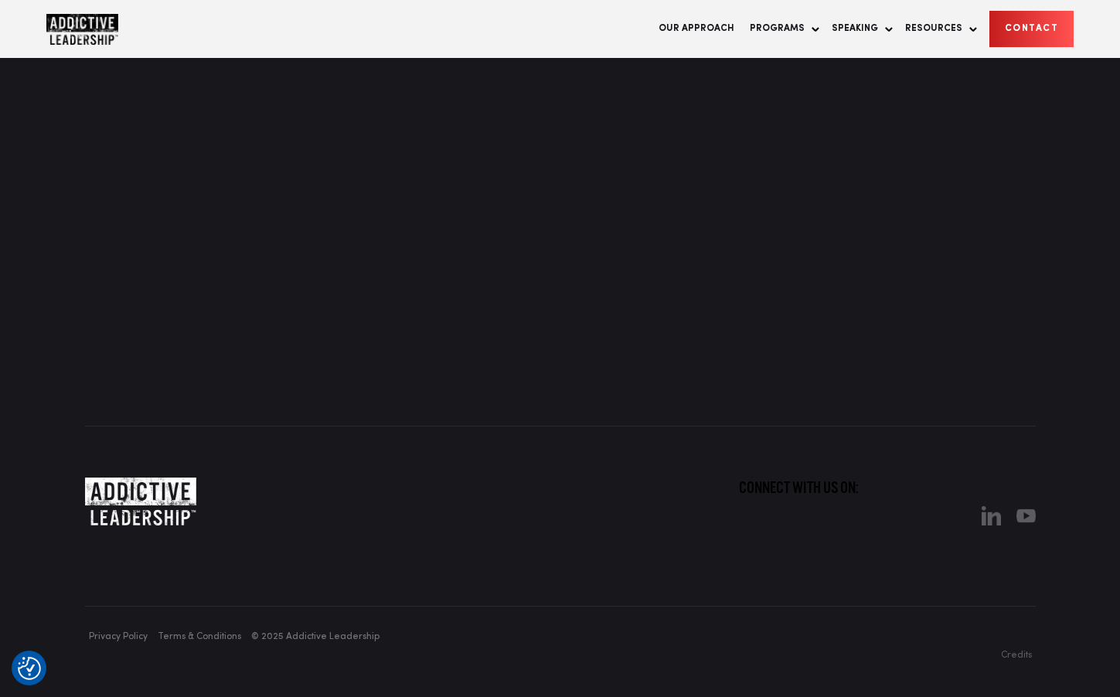
scroll to position [9027, 0]
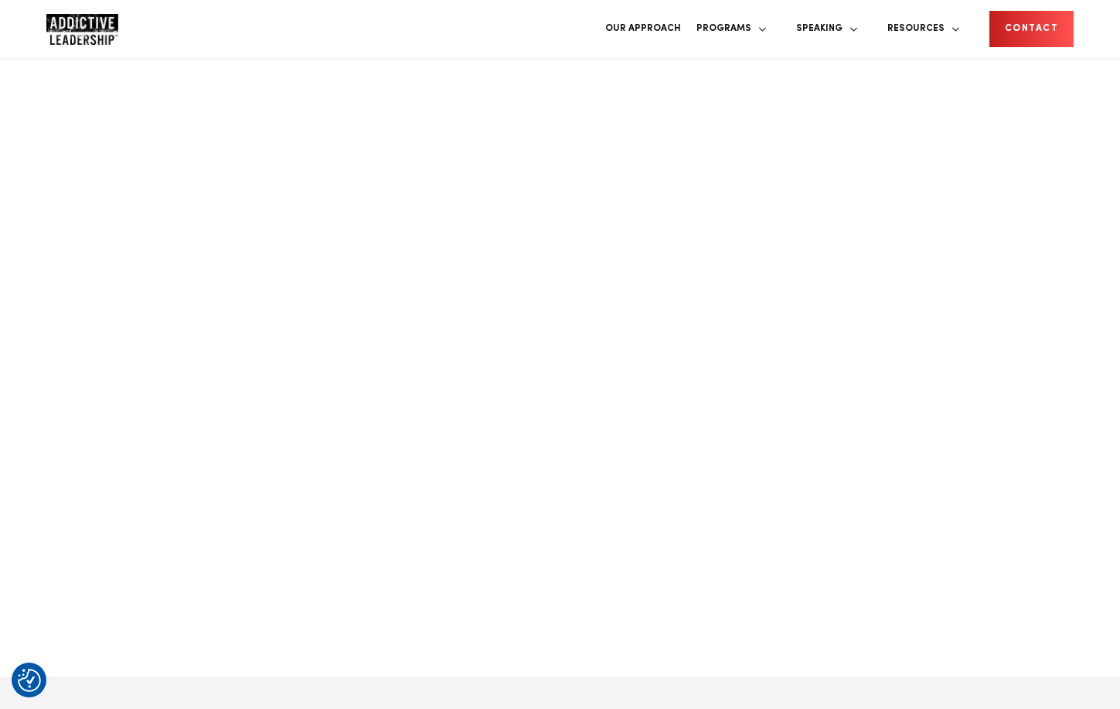
scroll to position [1944, 0]
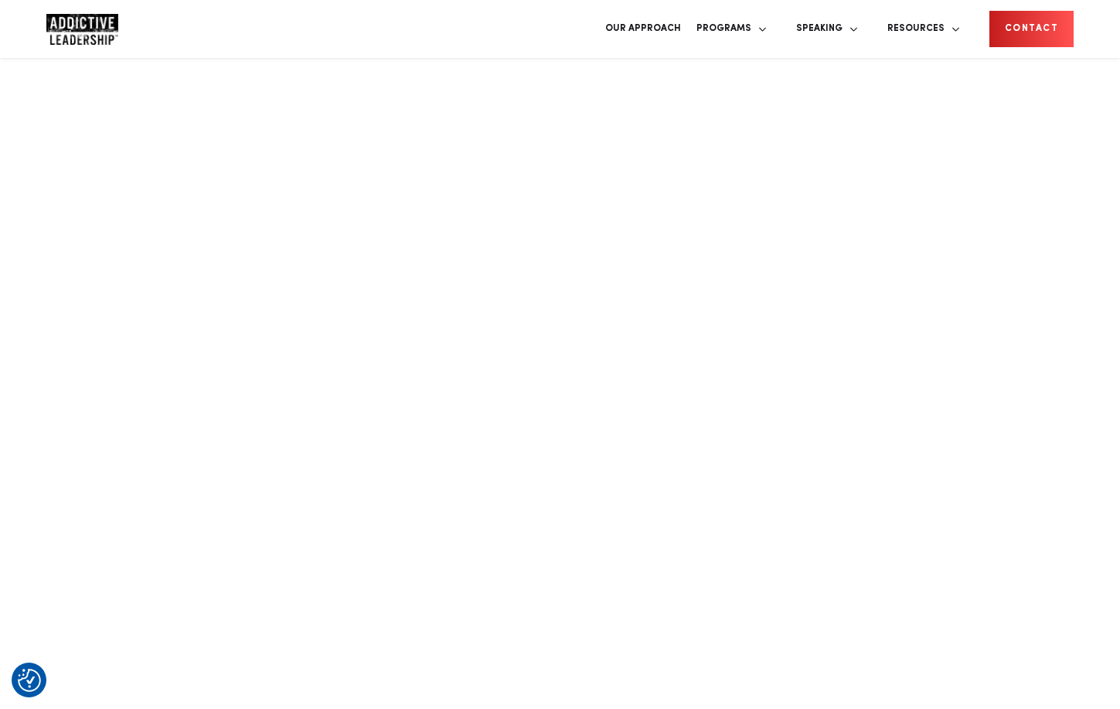
scroll to position [1768, 0]
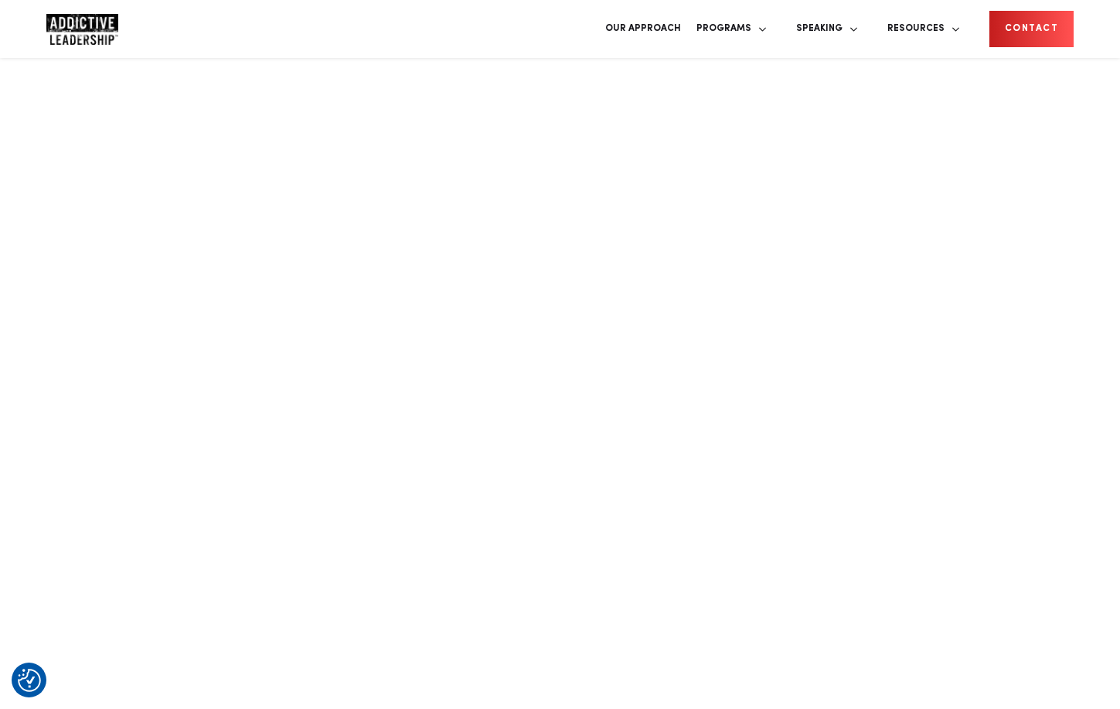
scroll to position [1698, 0]
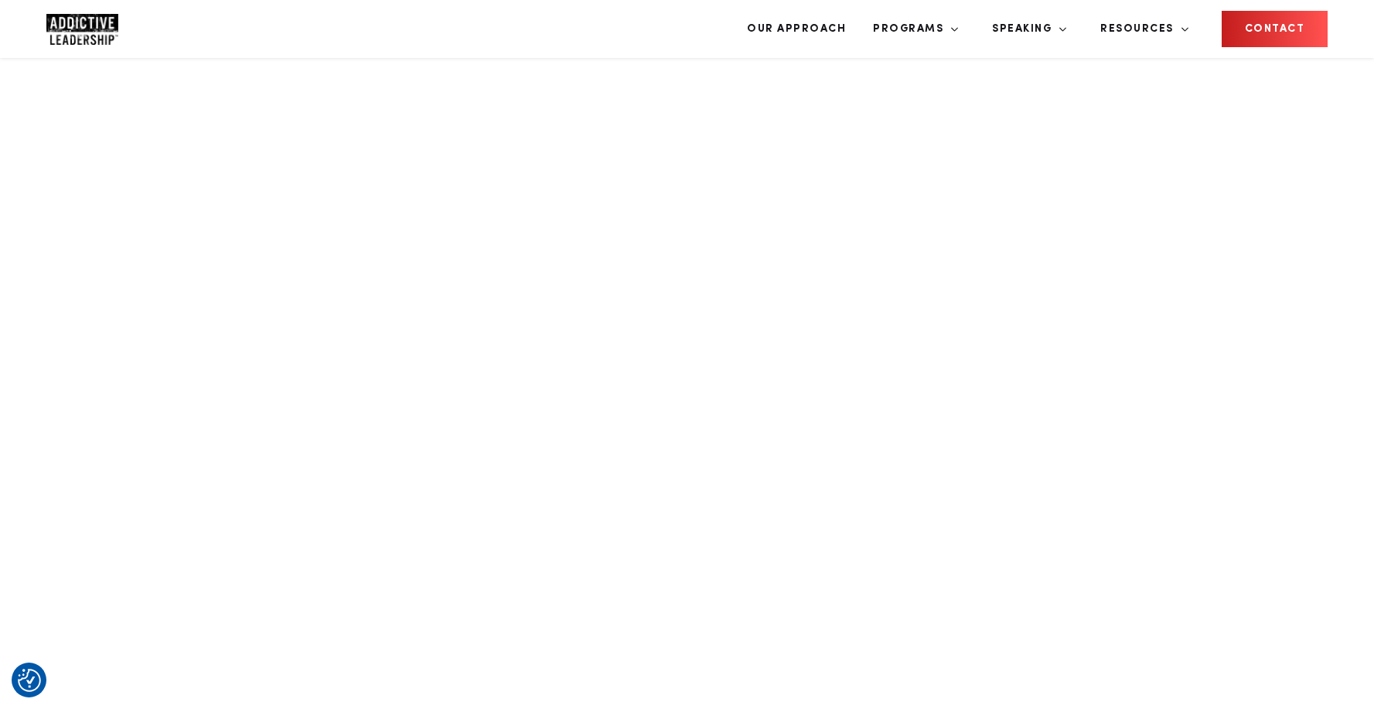
scroll to position [1747, 0]
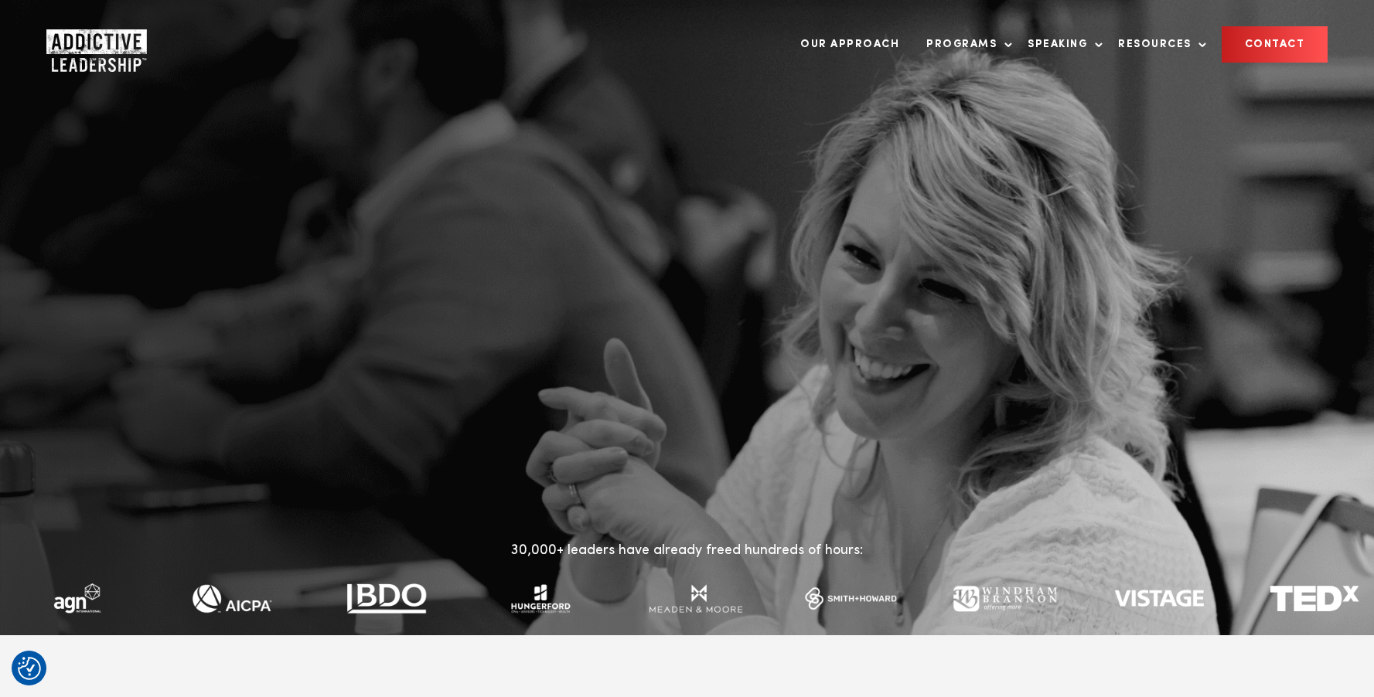
scroll to position [8888, 0]
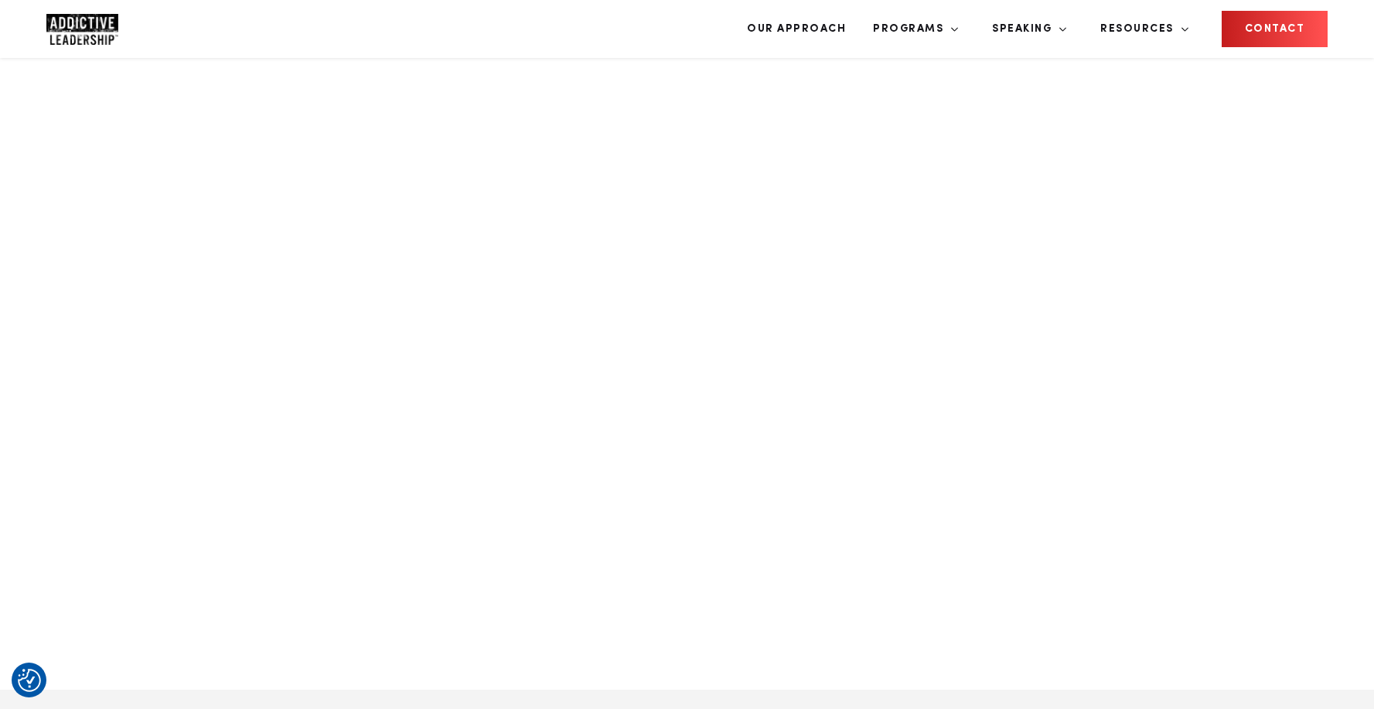
scroll to position [2055, 0]
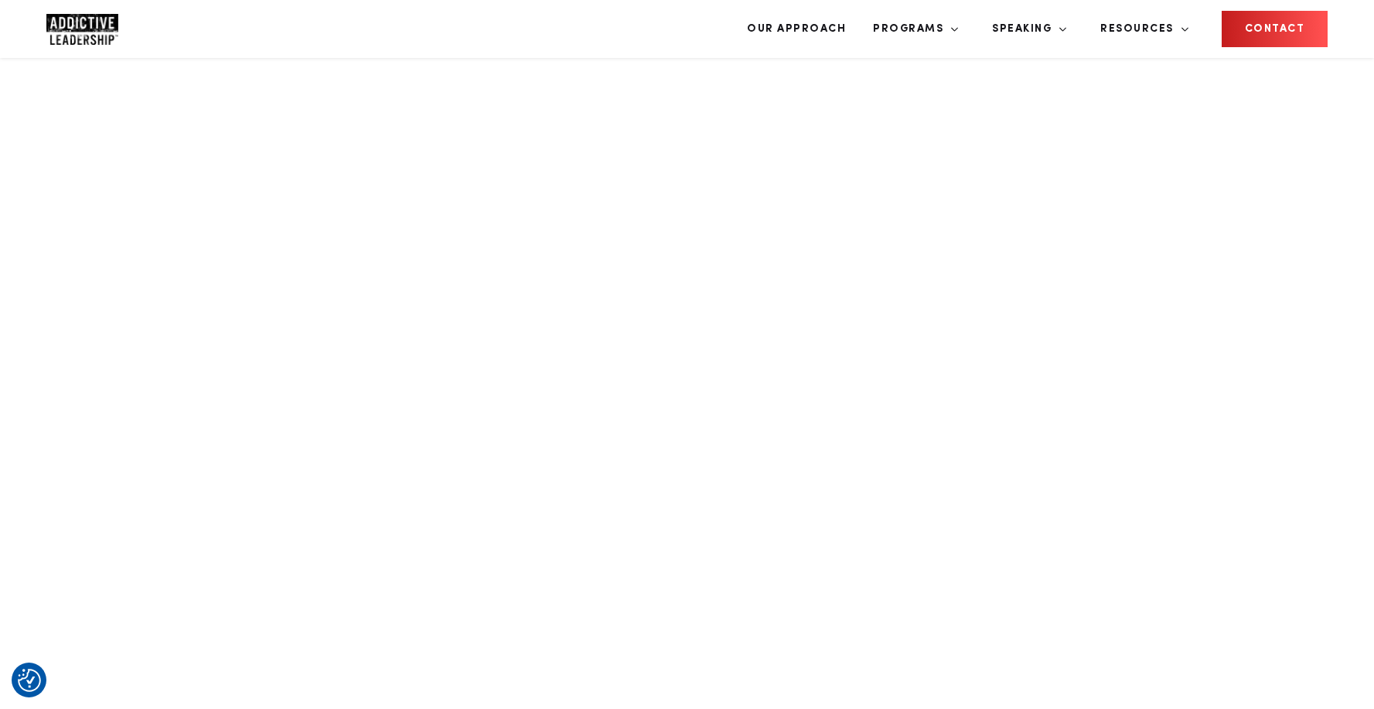
scroll to position [1630, 0]
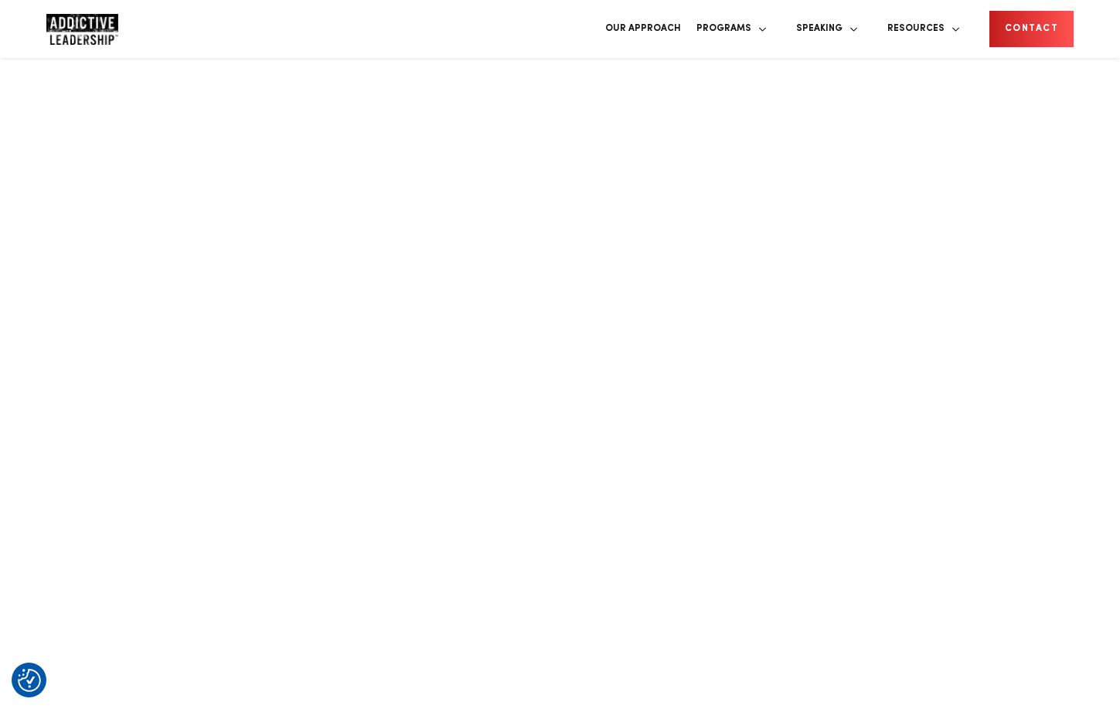
scroll to position [1960, 0]
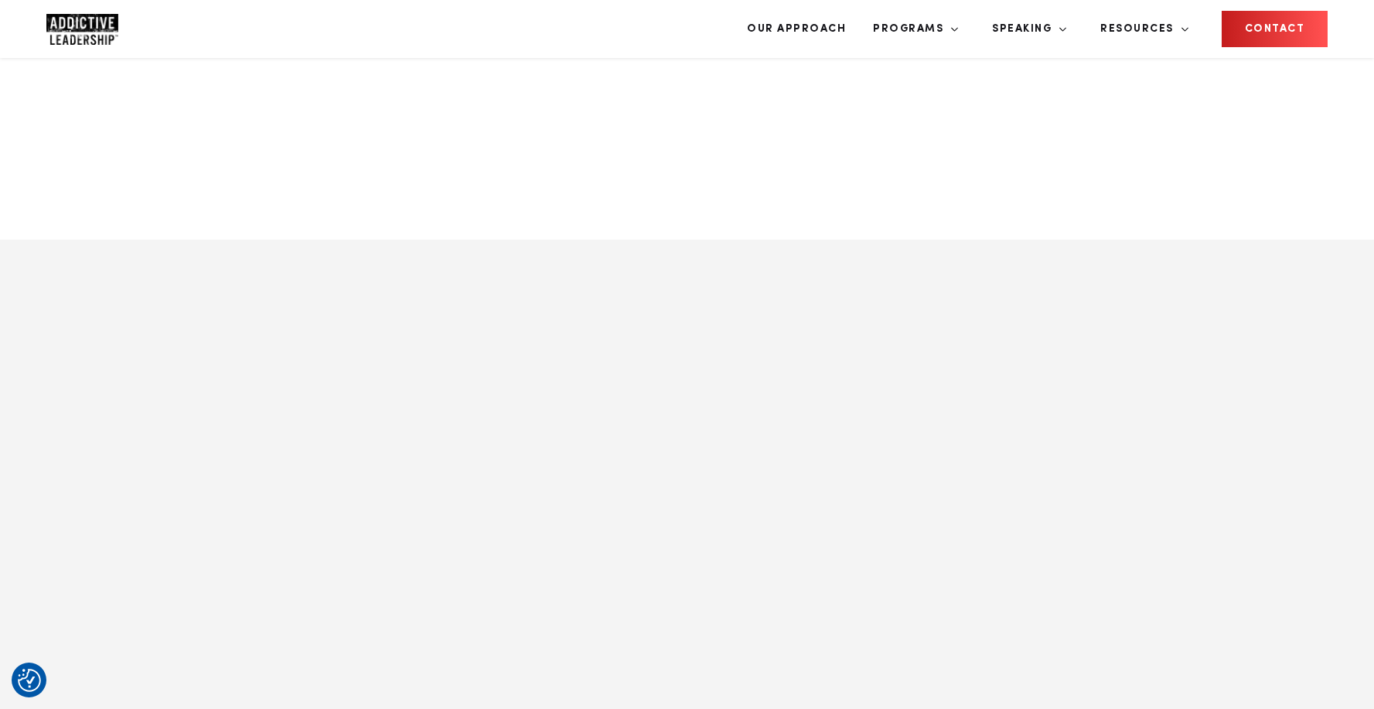
scroll to position [2422, 0]
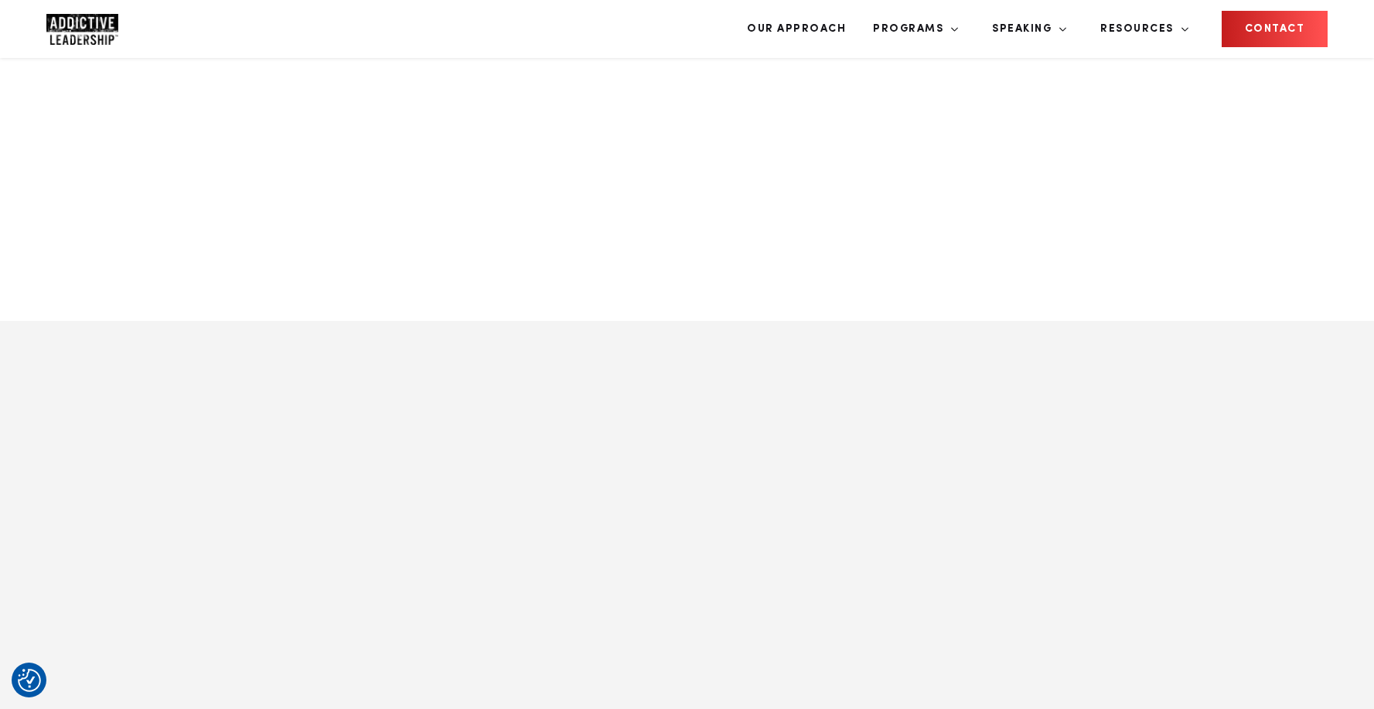
scroll to position [2475, 0]
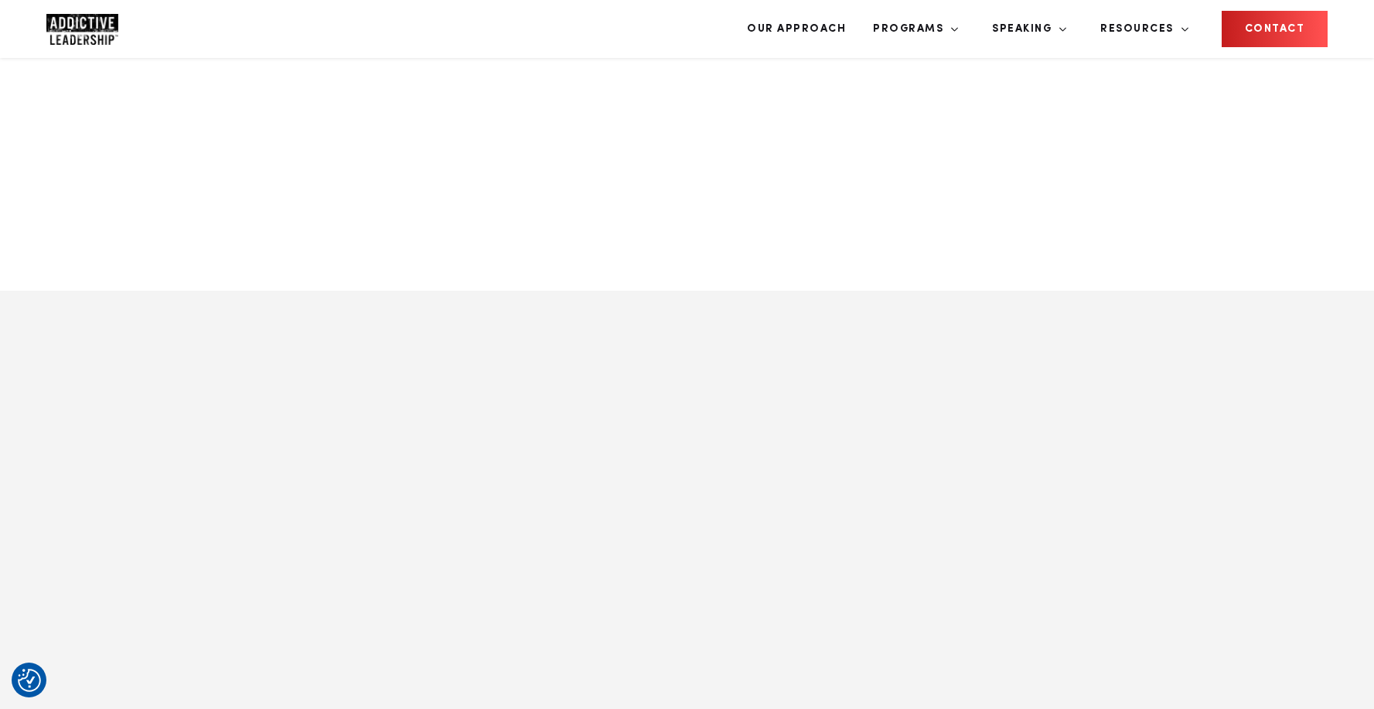
drag, startPoint x: 873, startPoint y: 390, endPoint x: 578, endPoint y: 391, distance: 295.4
copy span "Start Freeing Up Capacity"
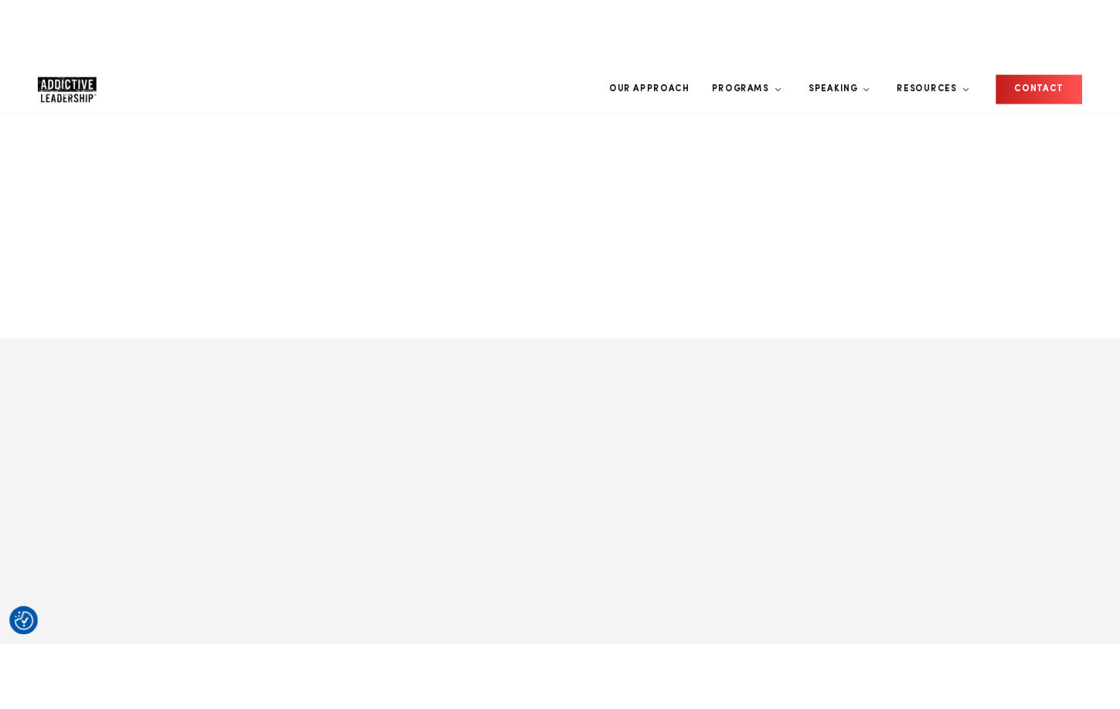
scroll to position [2404, 0]
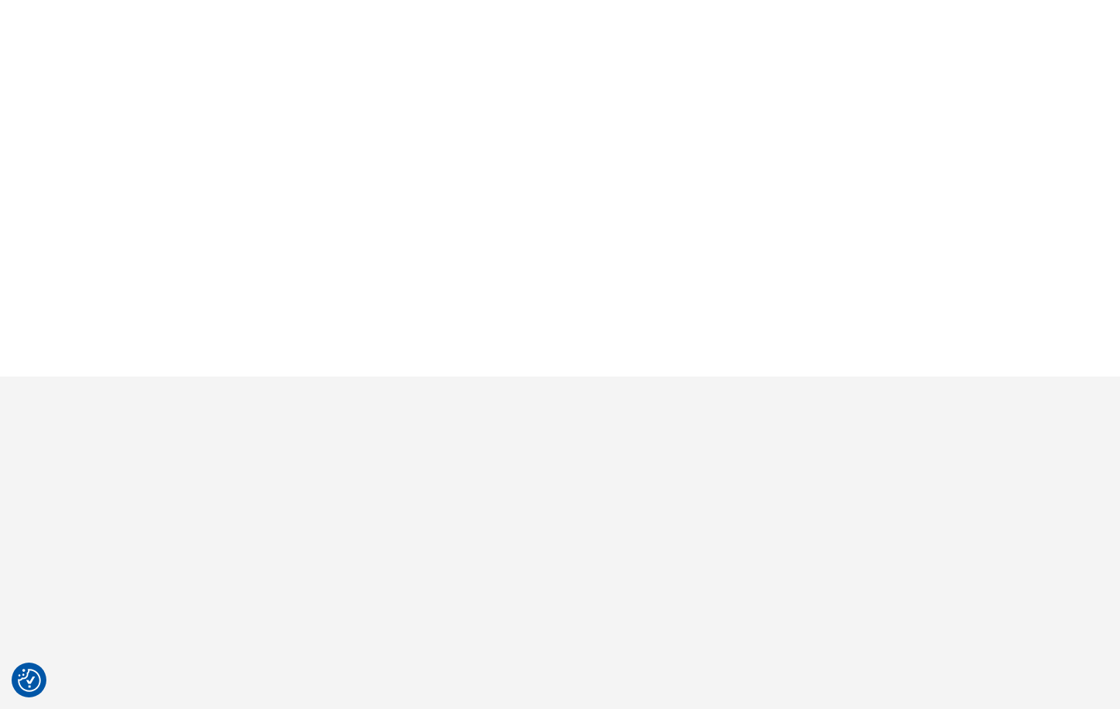
scroll to position [2404, 0]
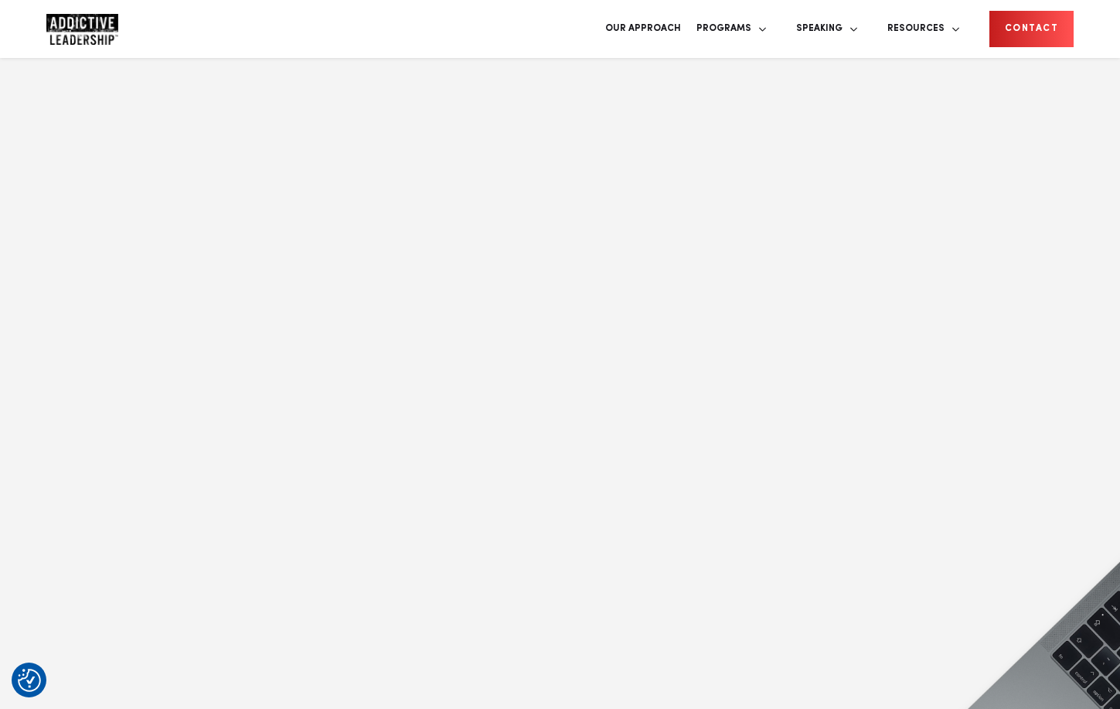
scroll to position [2763, 0]
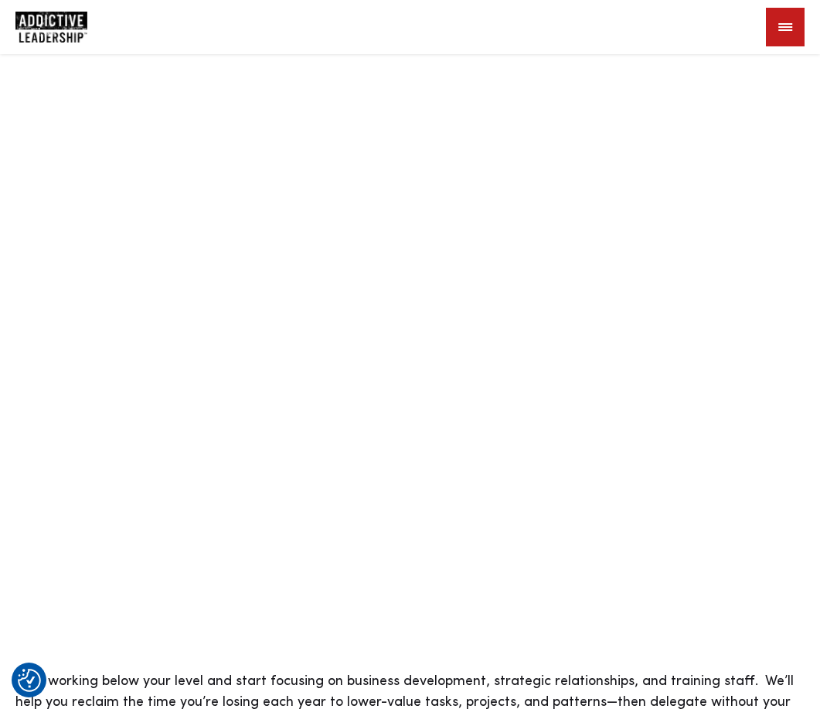
scroll to position [3708, 0]
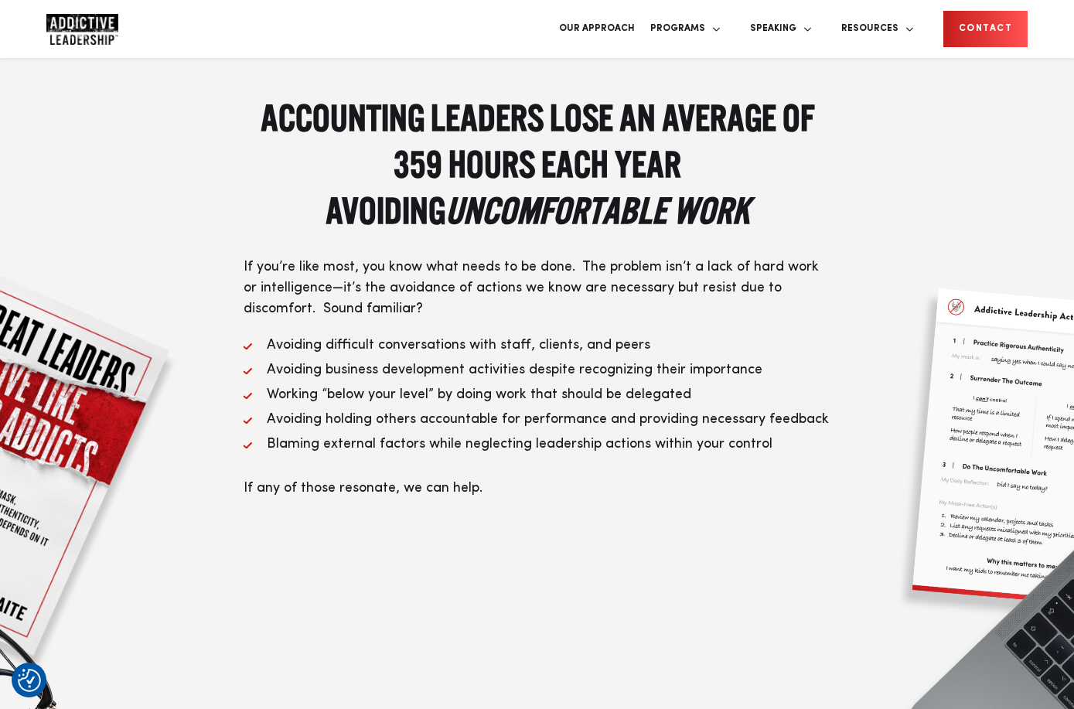
scroll to position [2786, 0]
